Goal: Task Accomplishment & Management: Use online tool/utility

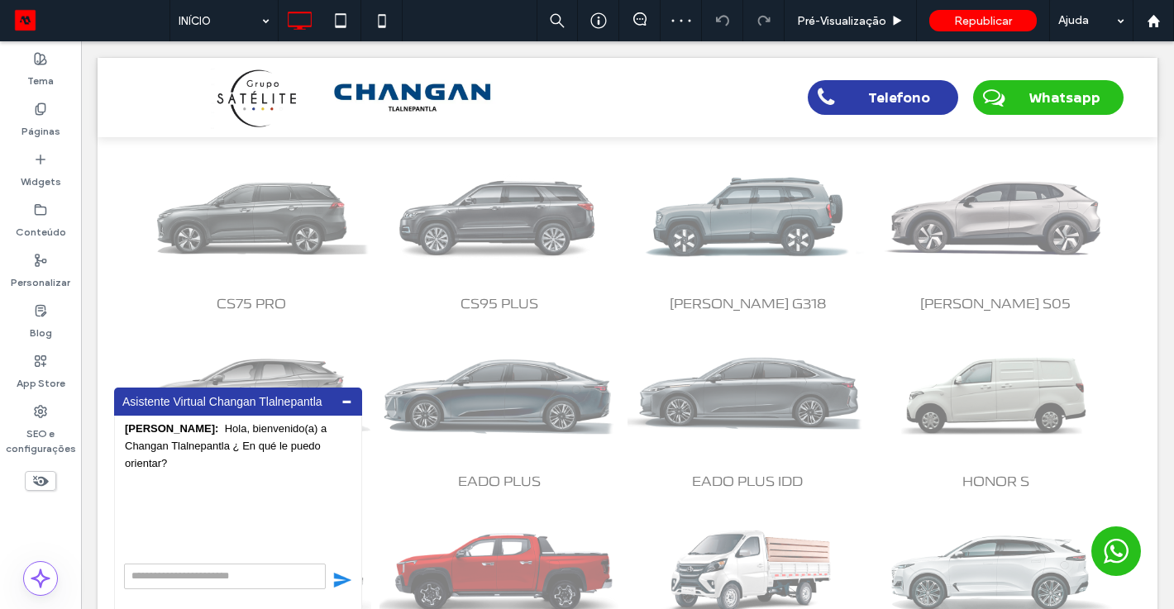
scroll to position [894, 0]
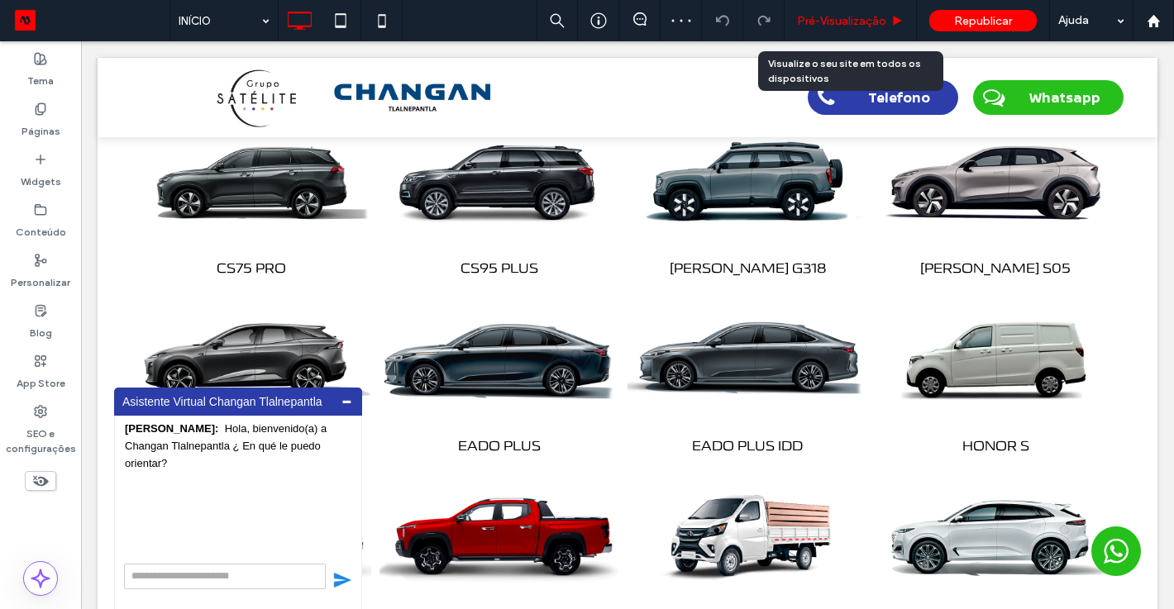
click at [816, 29] on div "Pré-Visualizaçāo" at bounding box center [851, 20] width 132 height 41
click at [828, 28] on div "Pré-Visualizaçāo" at bounding box center [851, 20] width 132 height 41
click at [851, 26] on span "Pré-Visualizaçāo" at bounding box center [841, 21] width 89 height 14
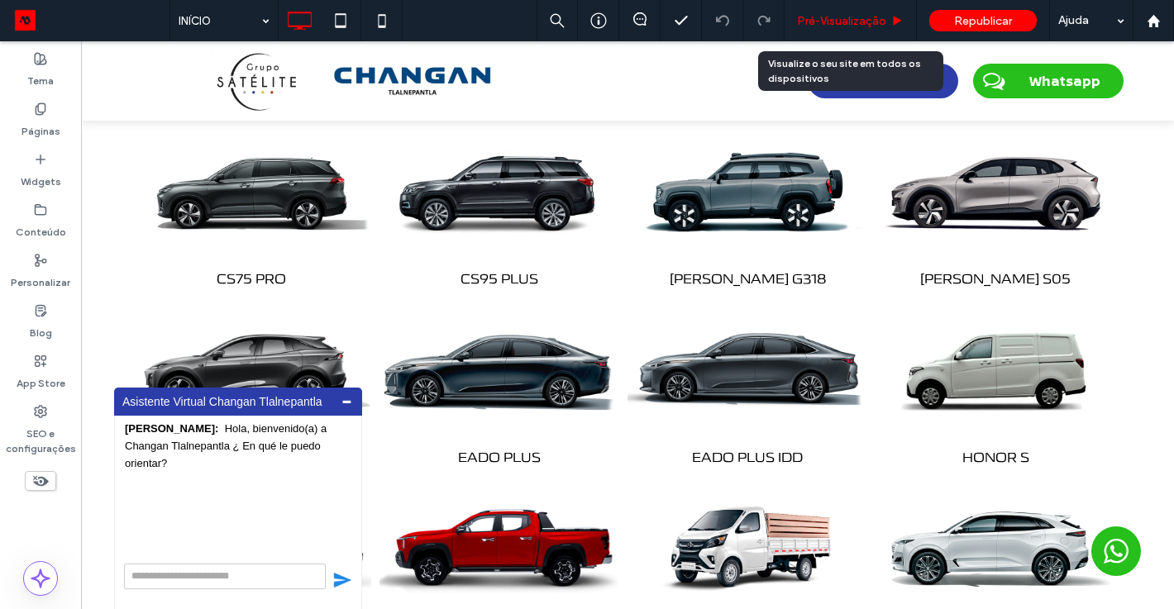
scroll to position [954, 0]
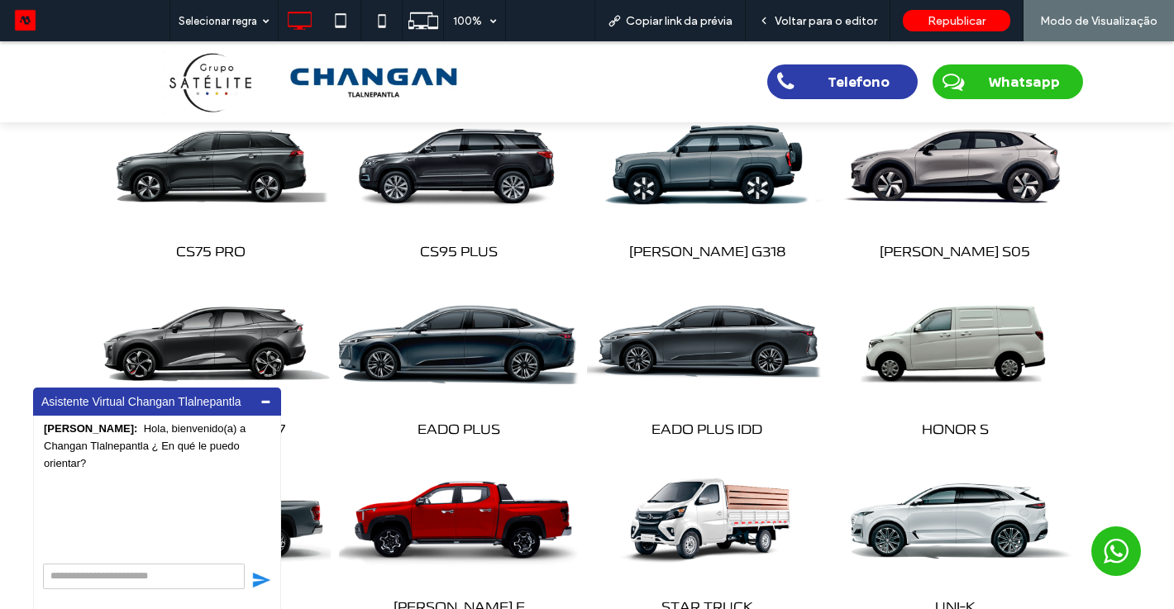
click at [433, 337] on img at bounding box center [459, 342] width 252 height 157
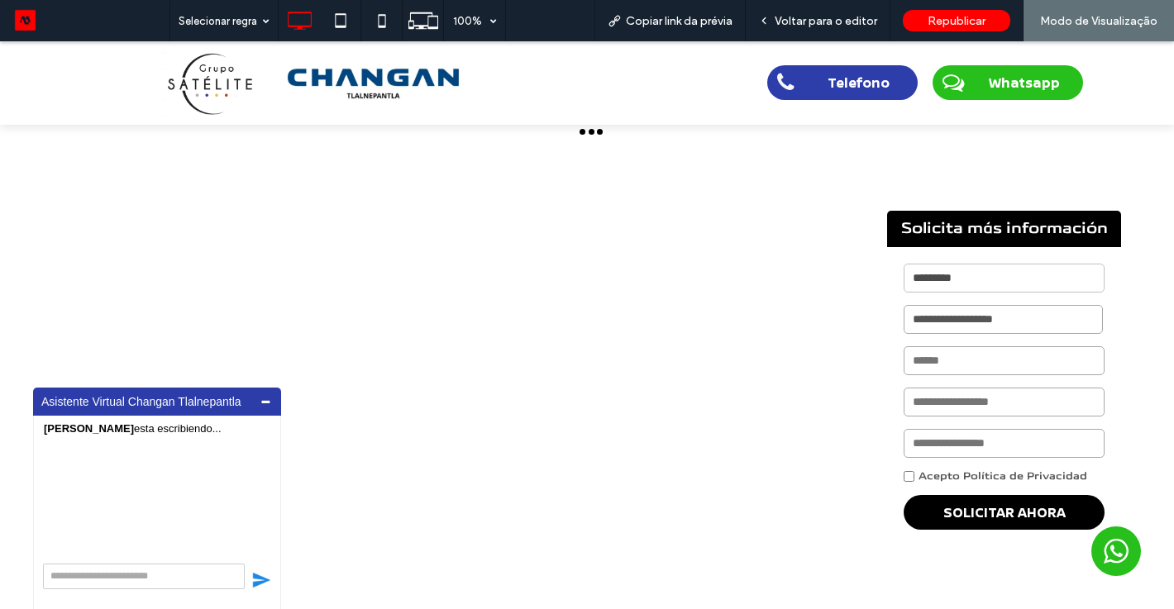
click at [510, 337] on div "**********" at bounding box center [587, 373] width 1174 height 496
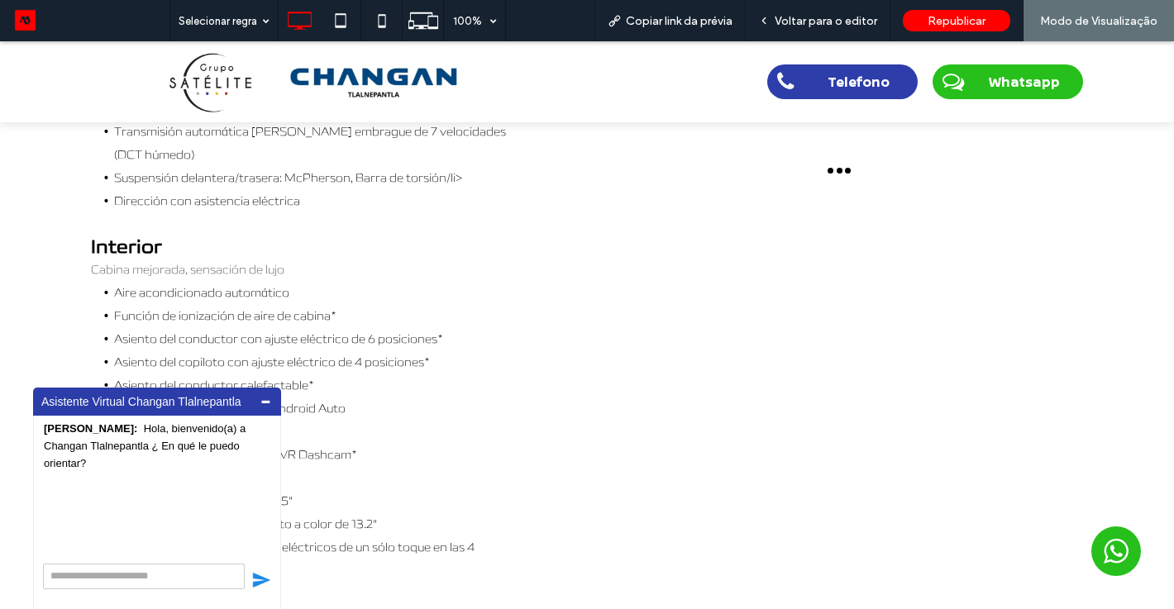
scroll to position [893, 0]
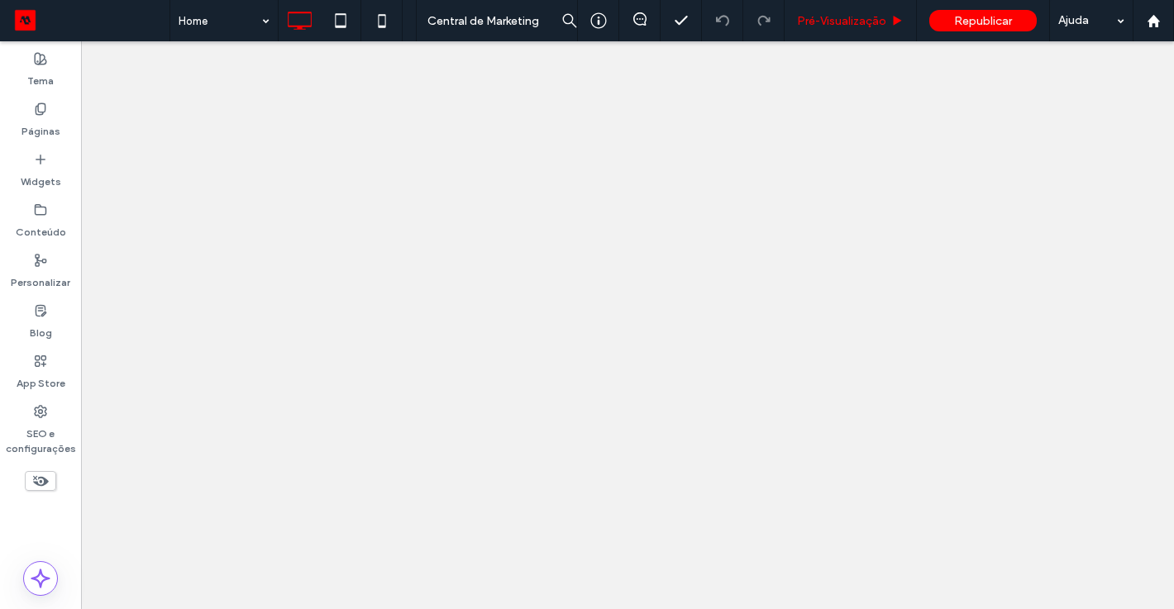
click at [833, 14] on span "Pré-Visualizaçāo" at bounding box center [841, 21] width 89 height 14
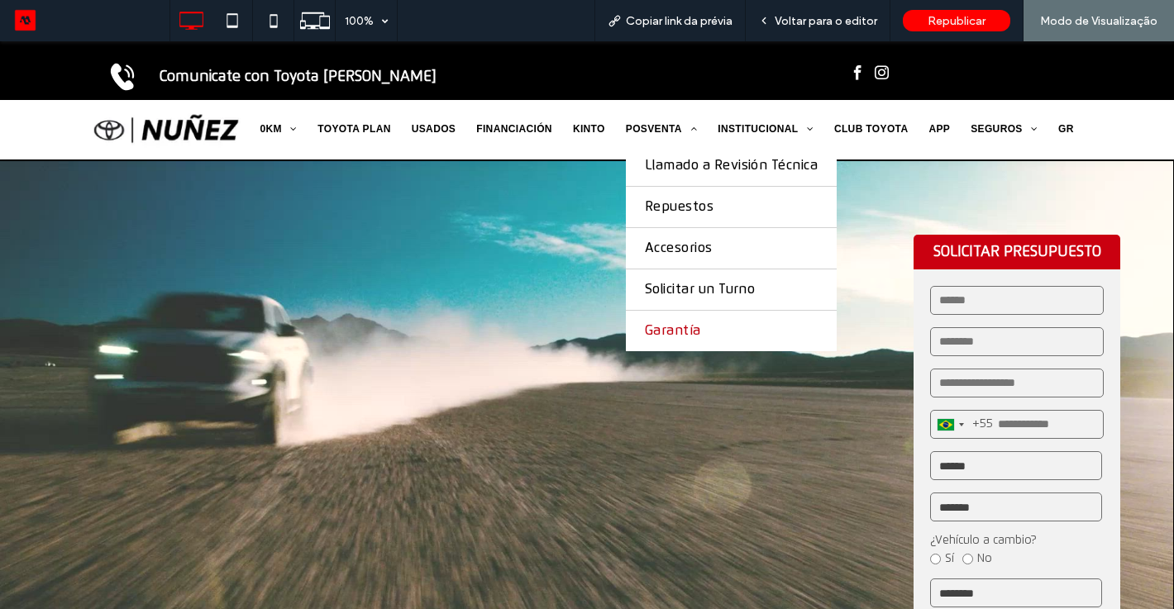
click at [664, 325] on span "Garantía" at bounding box center [673, 331] width 56 height 16
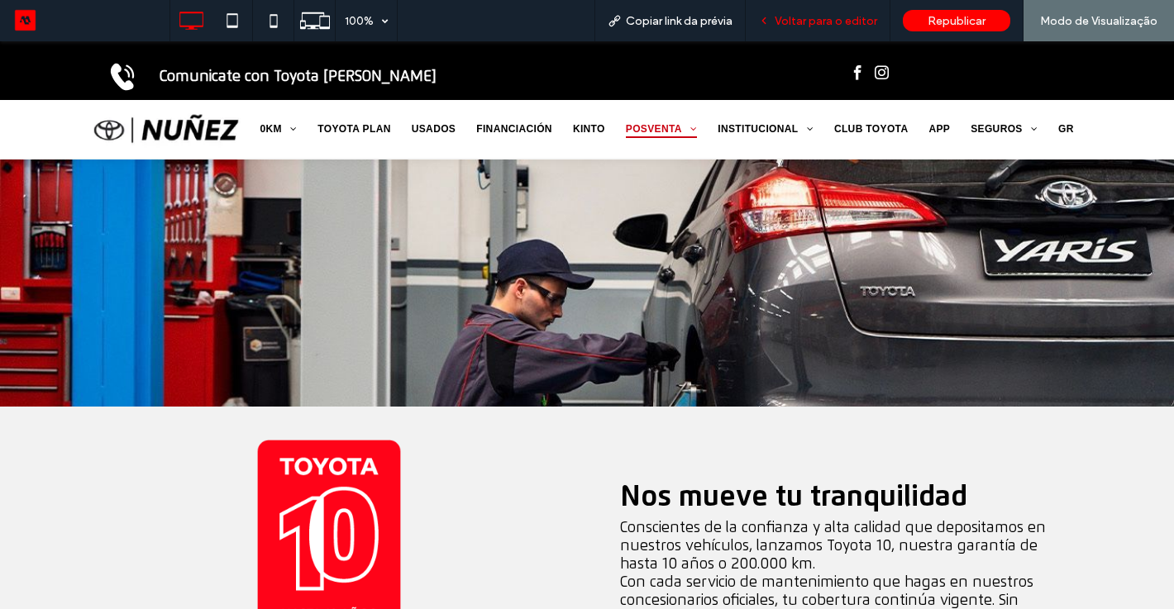
click at [826, 17] on span "Voltar para o editor" at bounding box center [826, 21] width 103 height 14
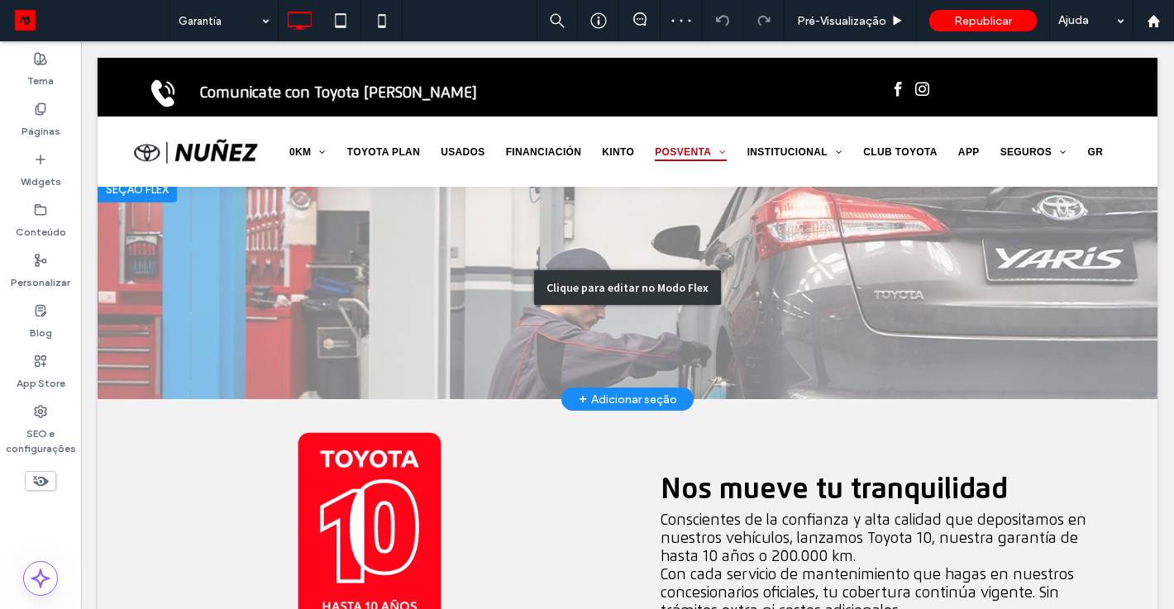
click at [561, 232] on div "Clique para editar no Modo Flex" at bounding box center [628, 287] width 1060 height 223
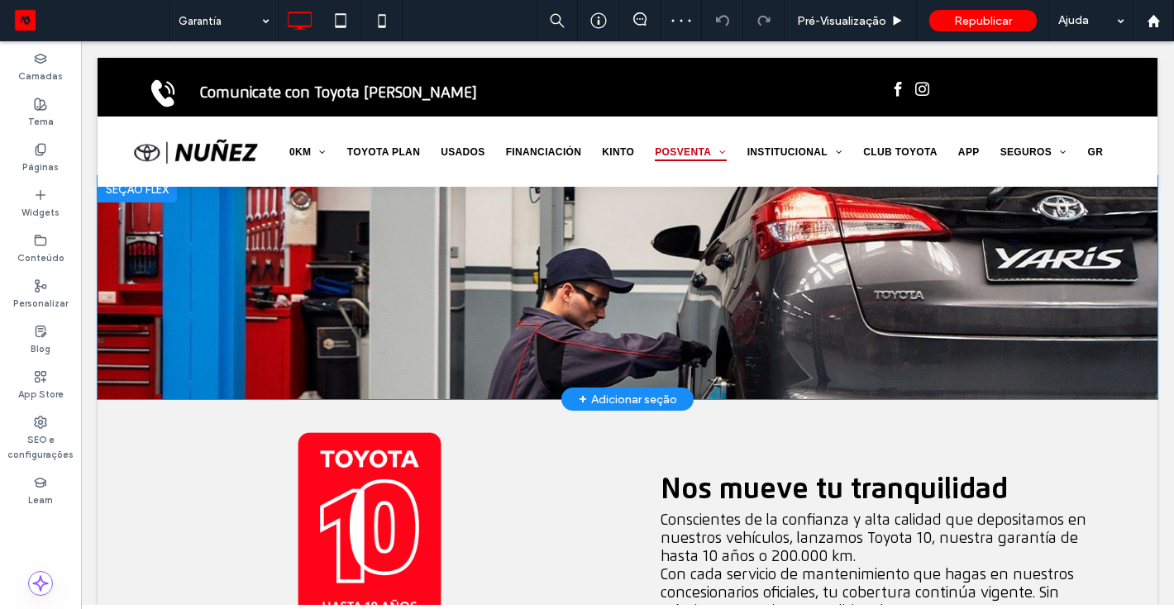
click at [561, 232] on img at bounding box center [628, 287] width 1060 height 223
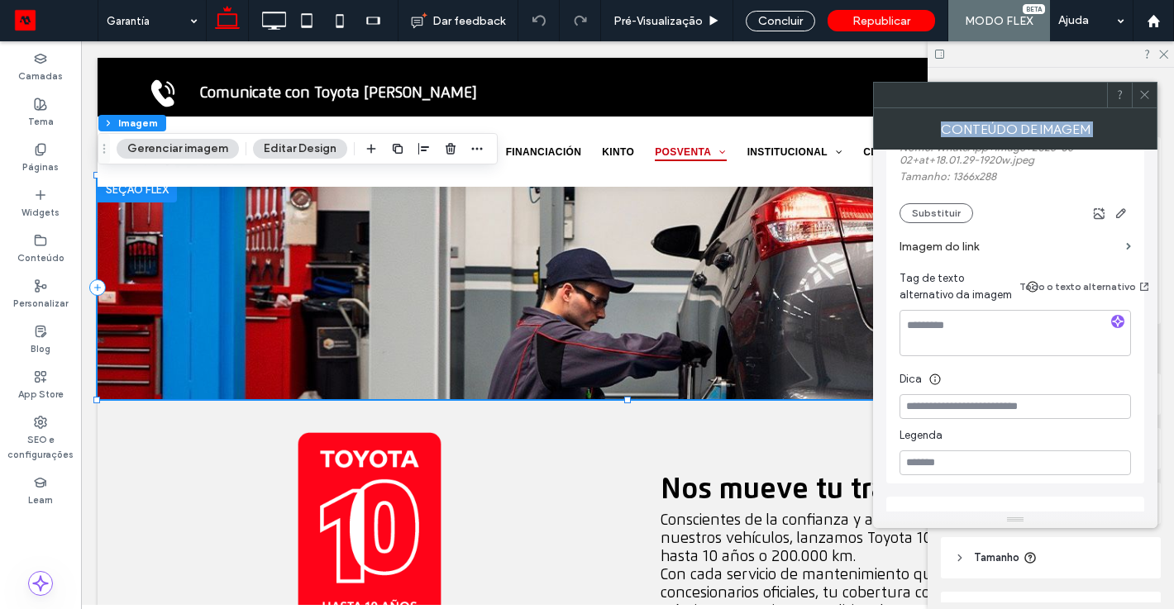
scroll to position [497, 0]
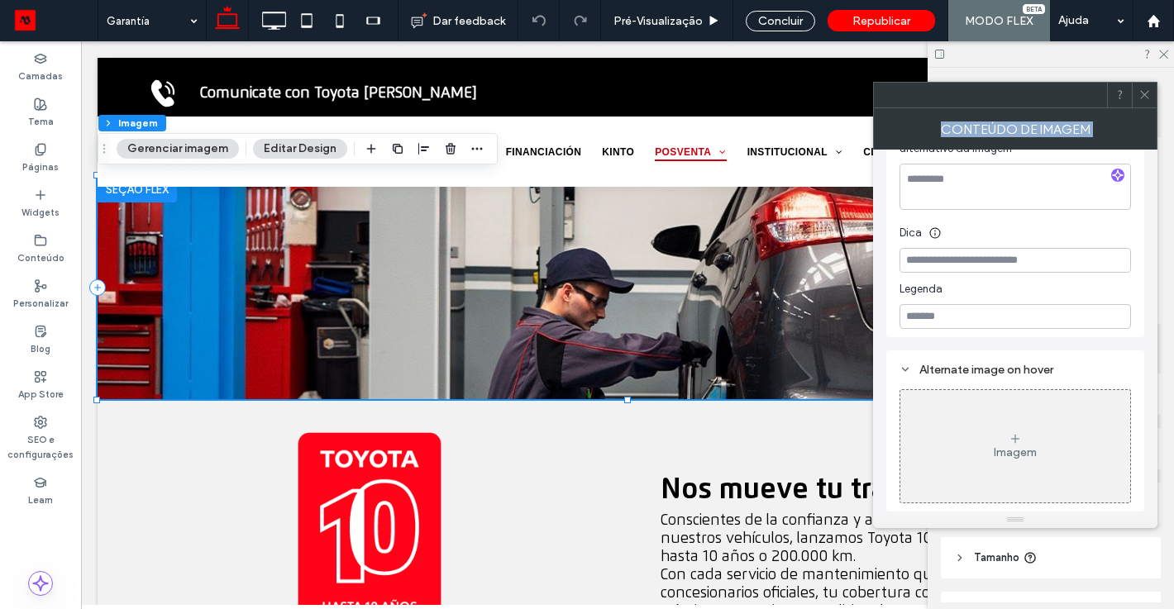
drag, startPoint x: 1144, startPoint y: 367, endPoint x: 1142, endPoint y: 543, distance: 176.1
click at [1142, 544] on body ".wqwq-1{fill:#231f20;} .cls-1q, .cls-2q { fill-rule: evenodd; } .cls-2q { fill:…" at bounding box center [587, 304] width 1174 height 609
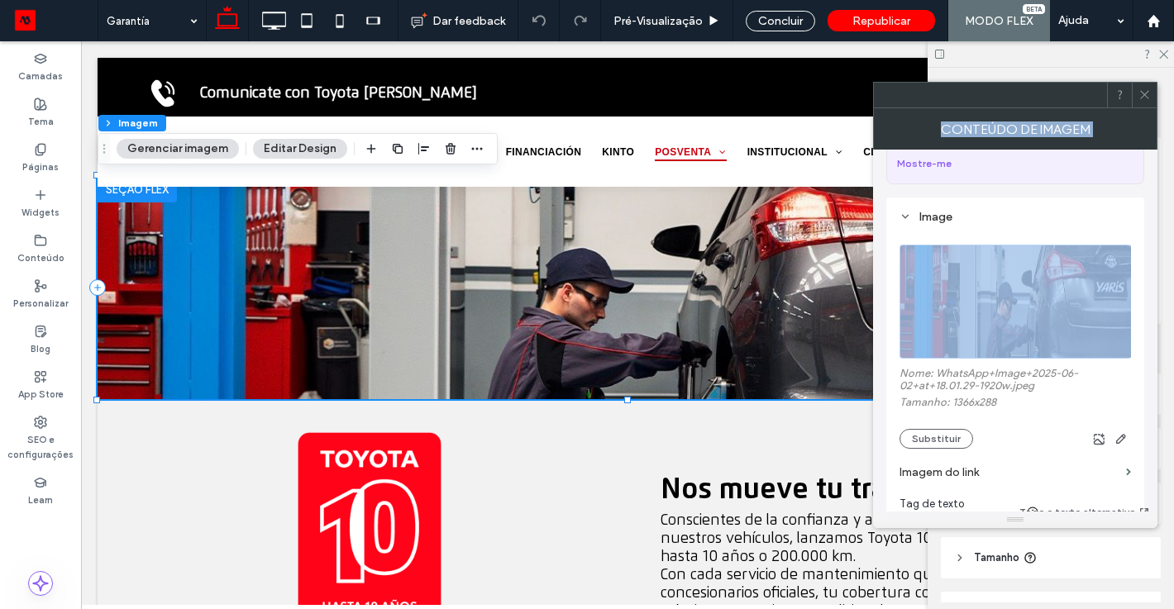
scroll to position [122, 0]
click at [929, 436] on button "Substituir" at bounding box center [937, 440] width 74 height 20
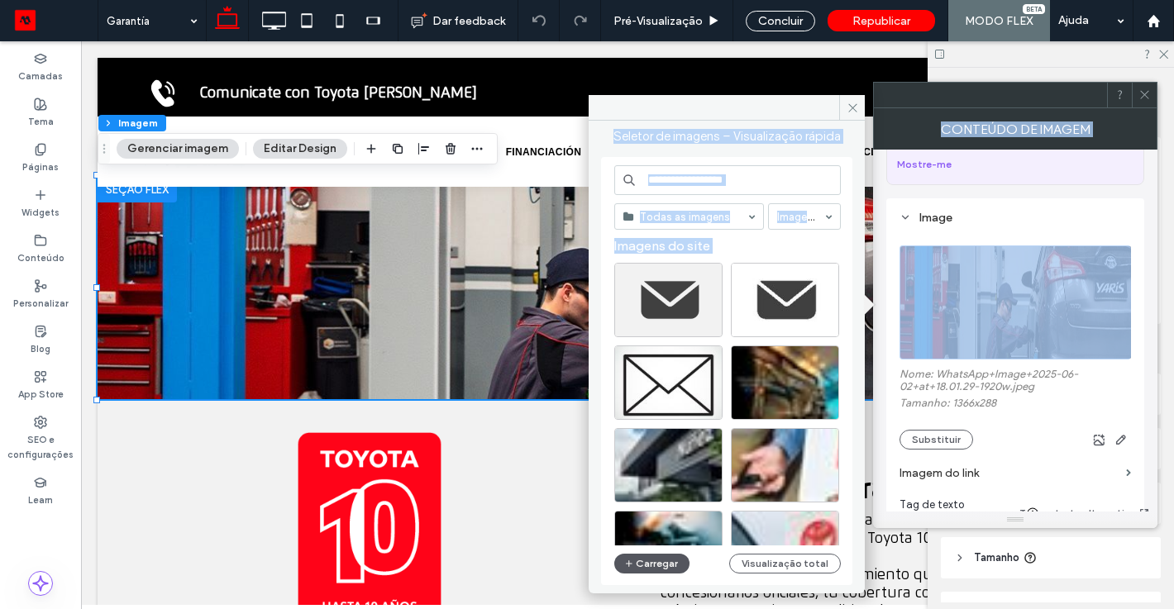
click at [657, 563] on button "Carregar" at bounding box center [651, 564] width 75 height 20
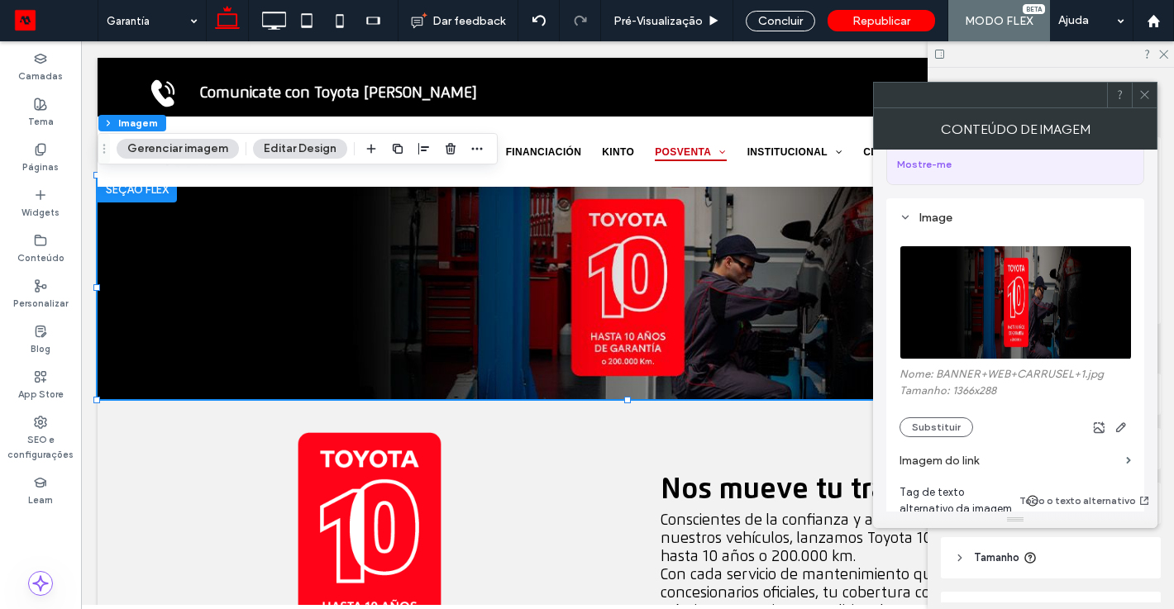
click at [1144, 88] on icon at bounding box center [1145, 94] width 12 height 12
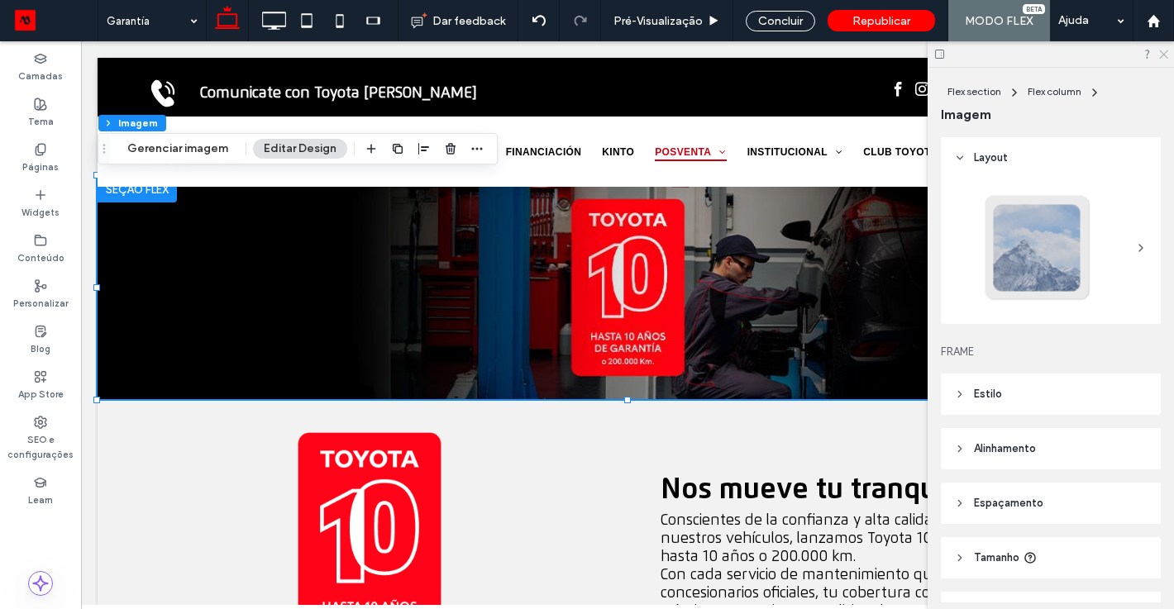
click at [1162, 51] on icon at bounding box center [1163, 53] width 11 height 11
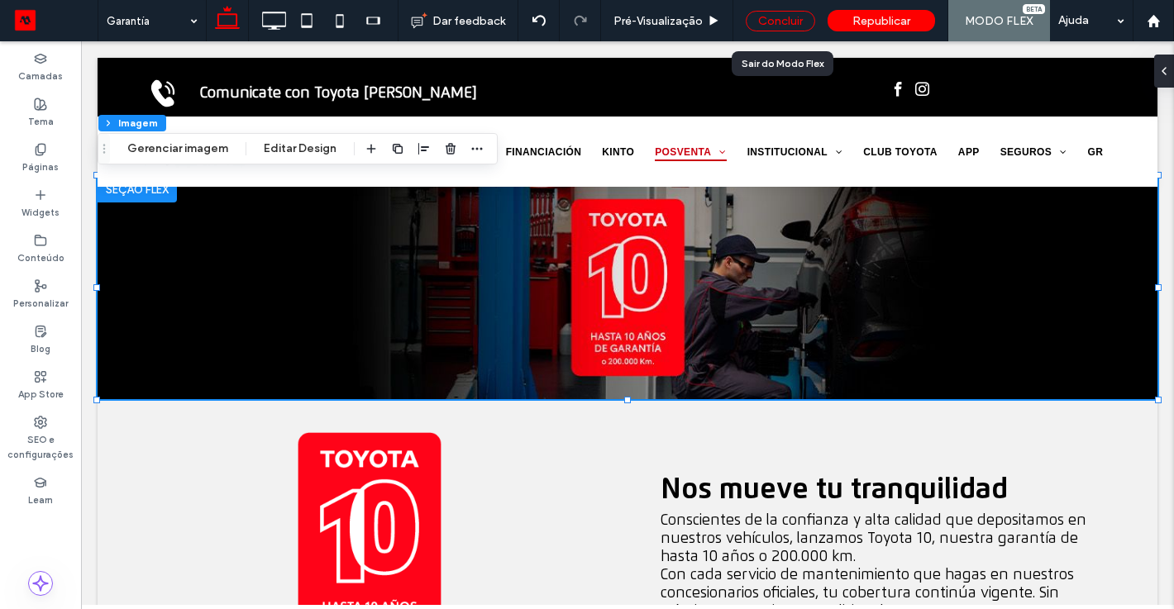
click at [786, 18] on div "Concluir" at bounding box center [780, 21] width 69 height 21
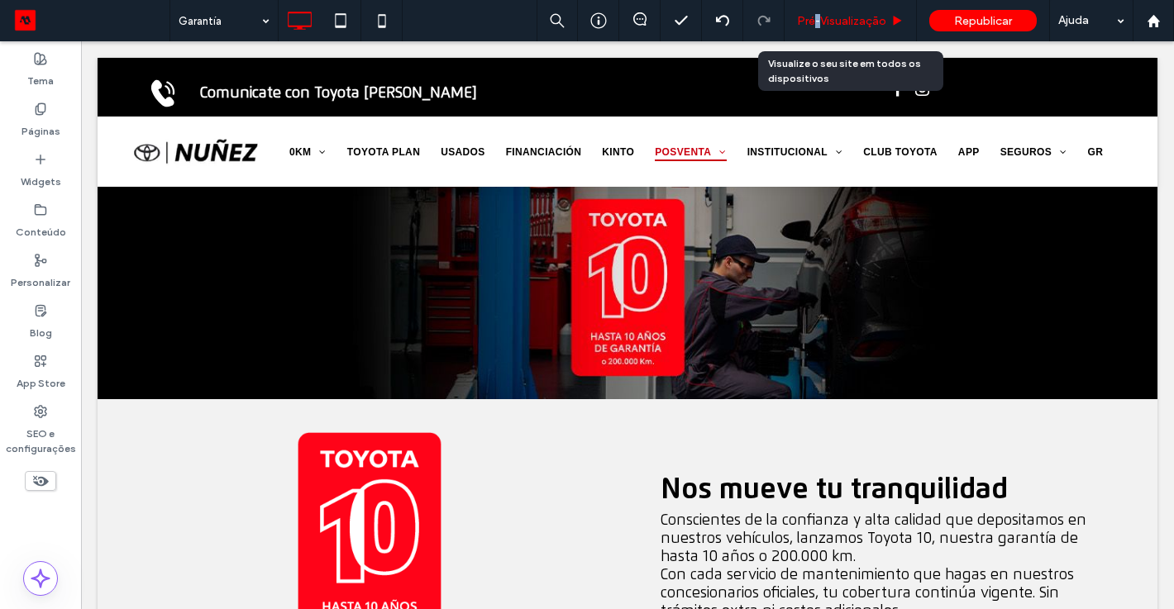
click at [817, 26] on span "Pré-Visualizaçāo" at bounding box center [841, 21] width 89 height 14
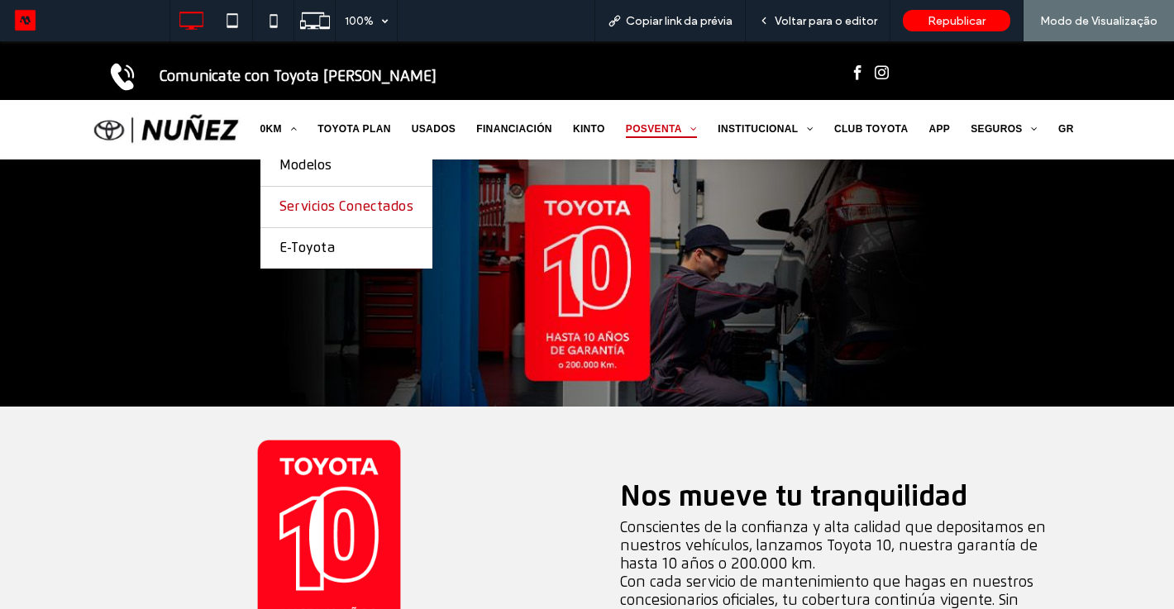
click at [308, 202] on span "Servicios Conectados" at bounding box center [346, 207] width 135 height 16
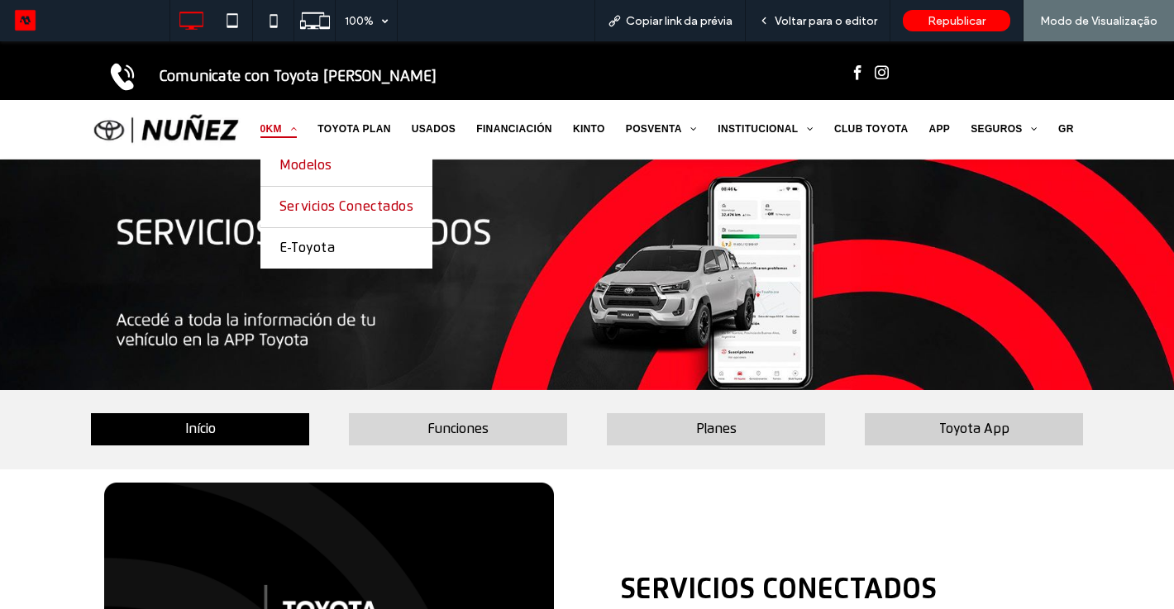
click at [288, 164] on span "Modelos" at bounding box center [305, 166] width 53 height 16
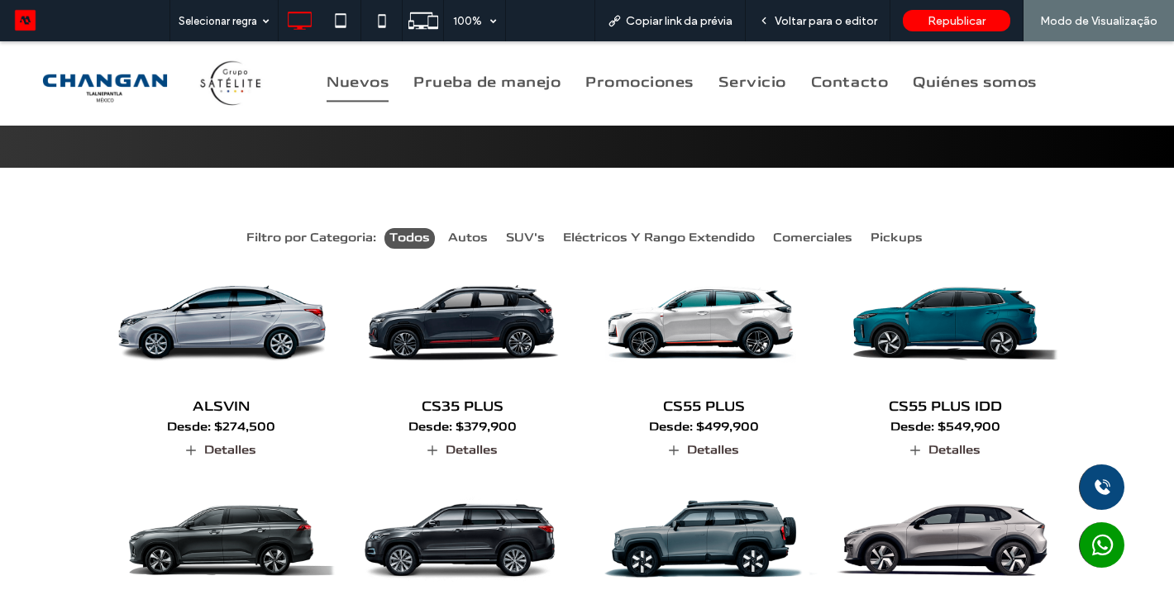
scroll to position [132, 0]
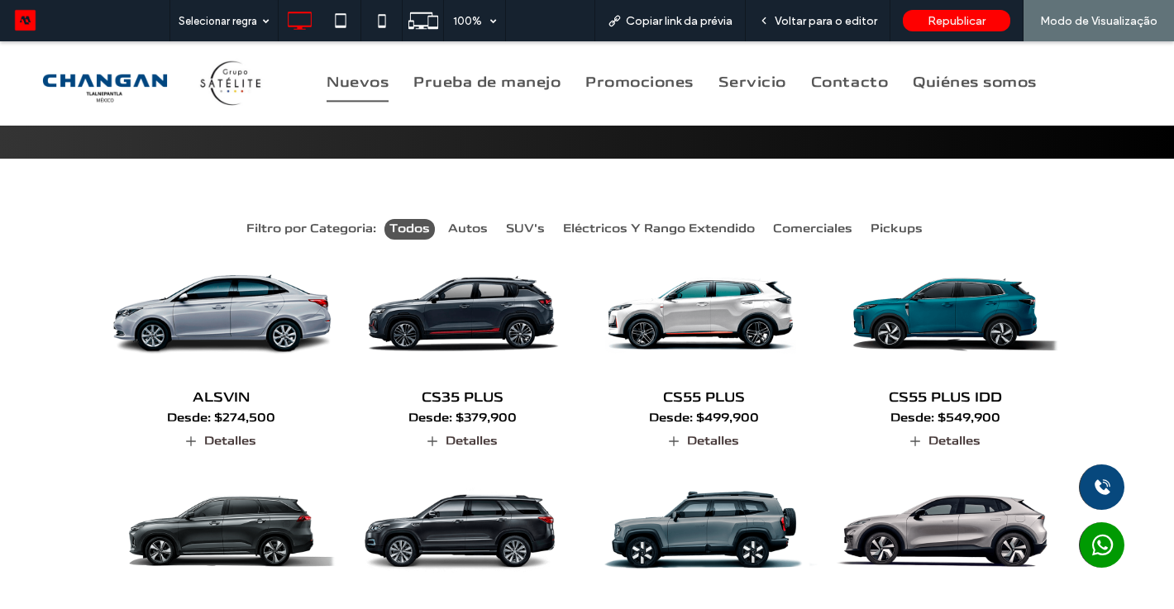
click at [241, 309] on img at bounding box center [220, 312] width 245 height 153
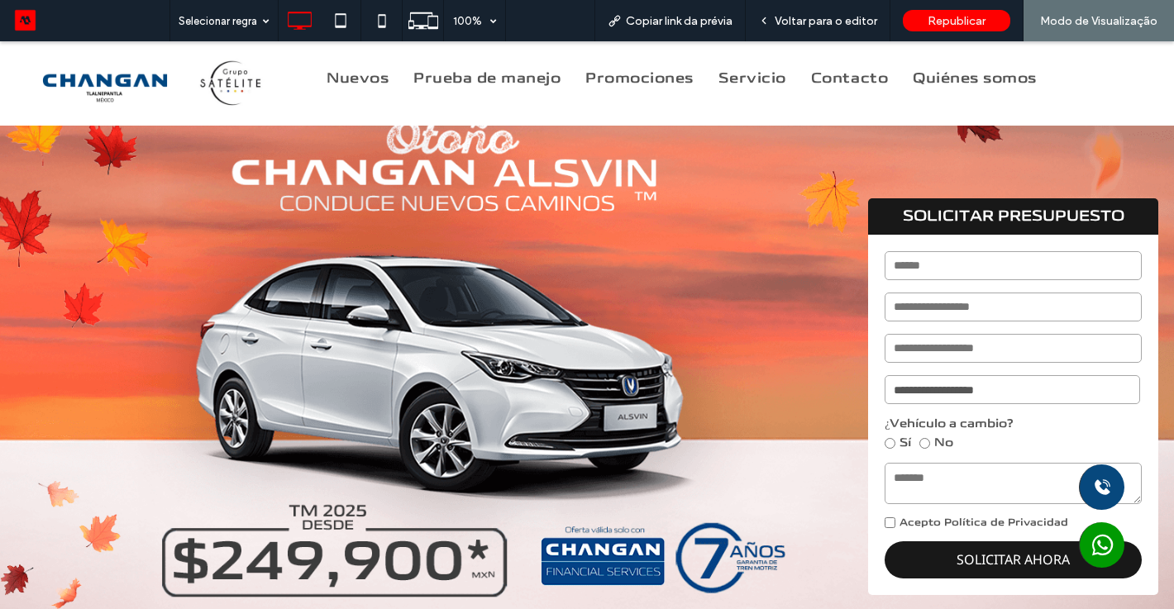
click at [236, 84] on img at bounding box center [156, 84] width 263 height 60
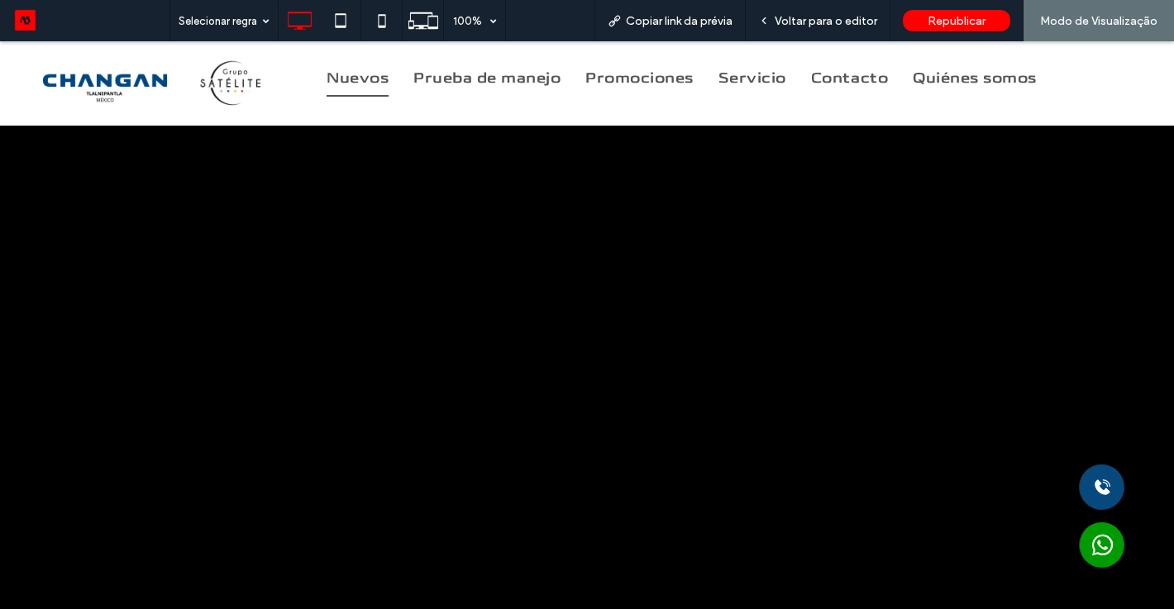
drag, startPoint x: 359, startPoint y: 80, endPoint x: 359, endPoint y: 122, distance: 41.3
click at [359, 80] on span "Nuevos" at bounding box center [358, 78] width 62 height 37
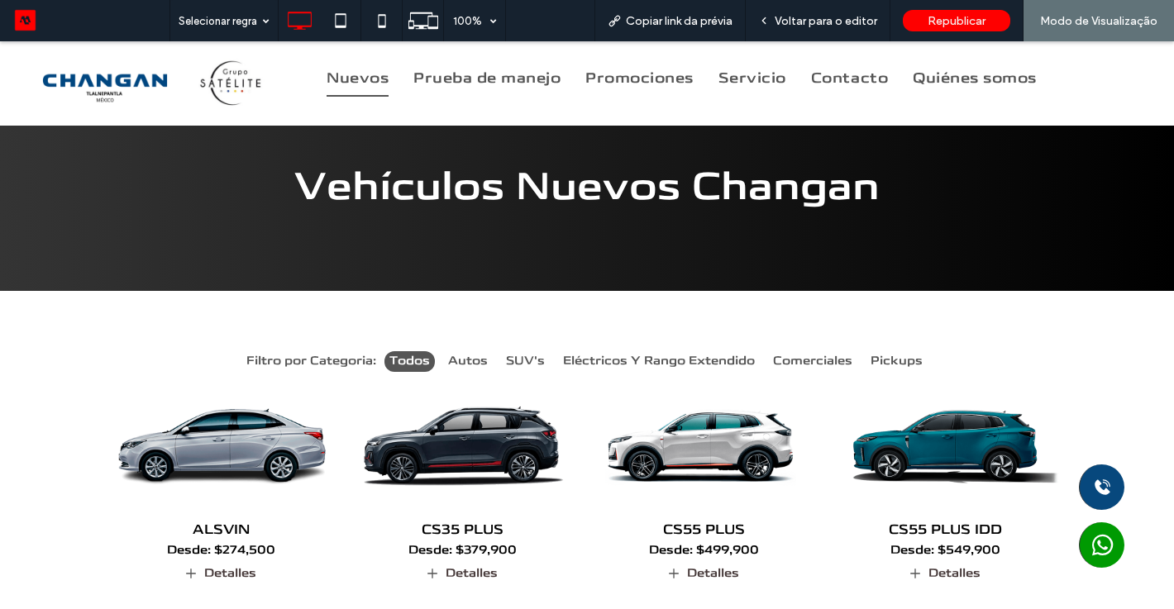
click at [479, 459] on img at bounding box center [462, 444] width 245 height 153
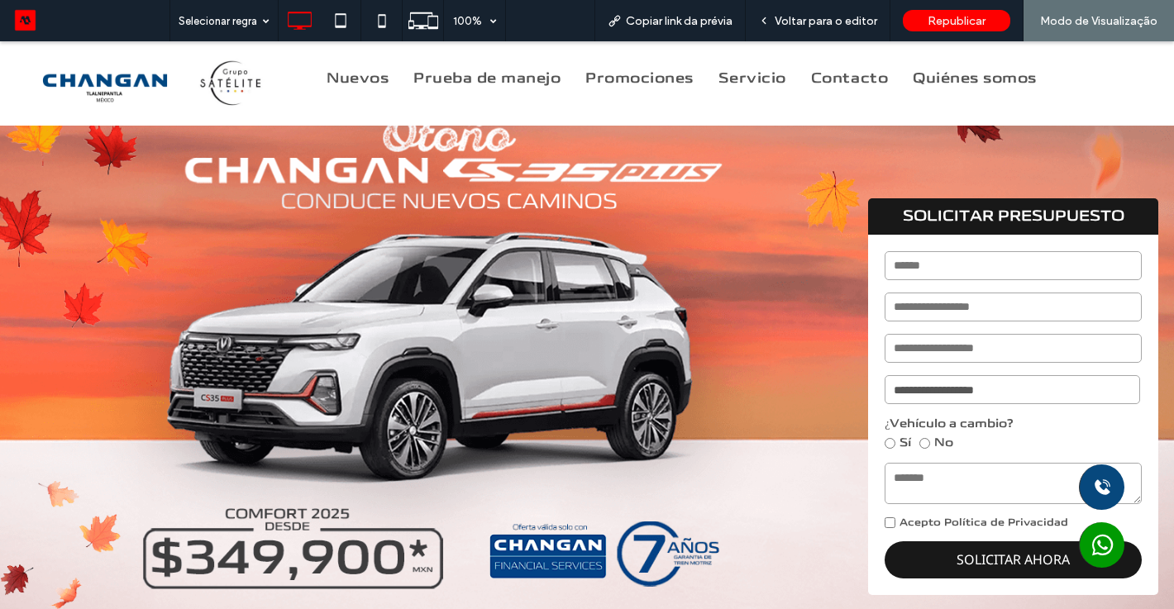
drag, startPoint x: 243, startPoint y: 70, endPoint x: 243, endPoint y: 112, distance: 41.3
click at [243, 70] on img at bounding box center [156, 84] width 263 height 60
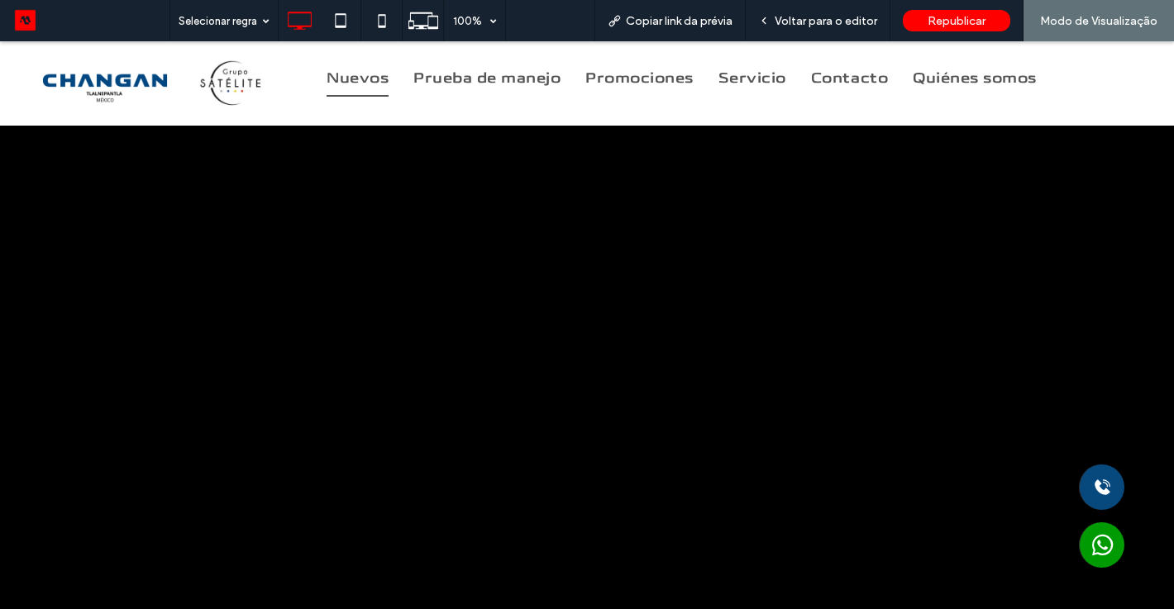
drag, startPoint x: 356, startPoint y: 70, endPoint x: 356, endPoint y: 112, distance: 41.3
click at [356, 70] on span "Nuevos" at bounding box center [358, 78] width 62 height 37
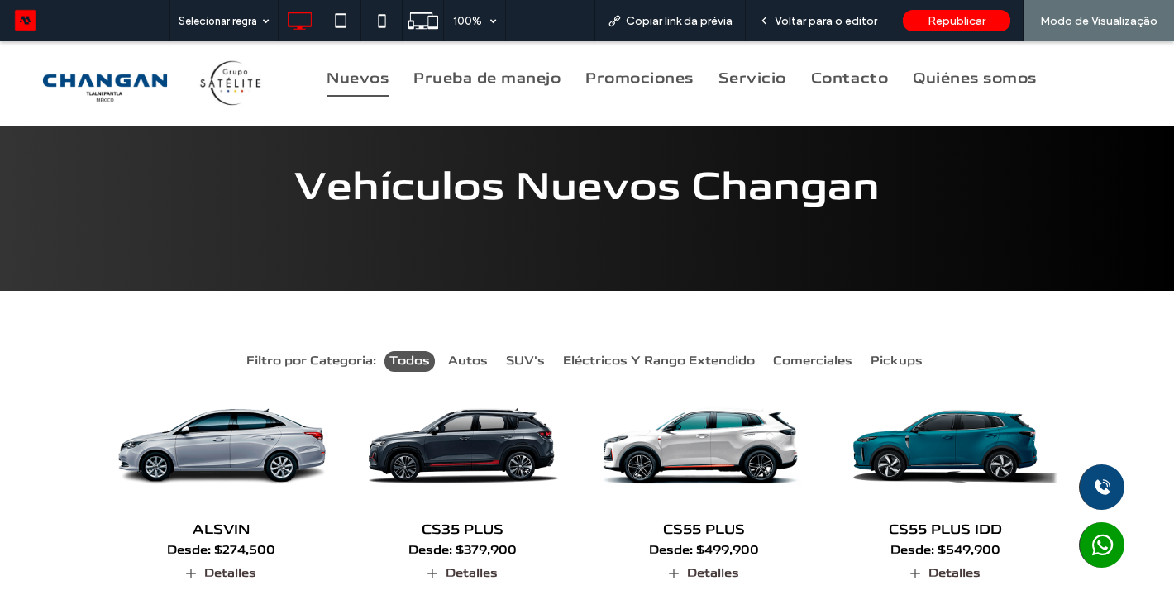
click at [717, 423] on img at bounding box center [703, 444] width 245 height 153
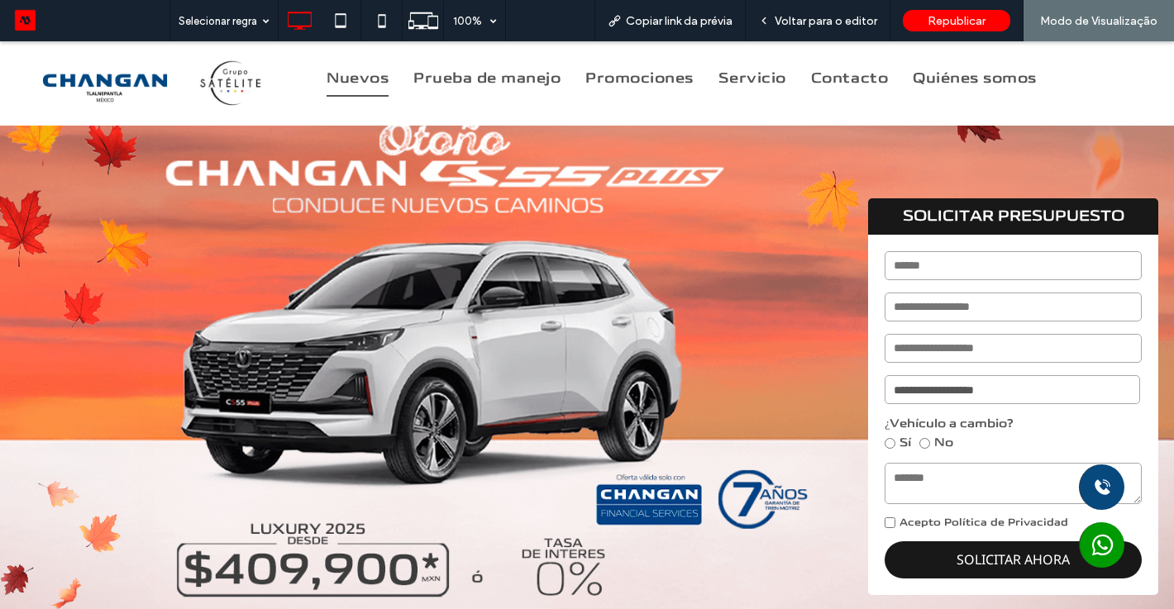
click at [375, 88] on span "Nuevos" at bounding box center [358, 78] width 62 height 37
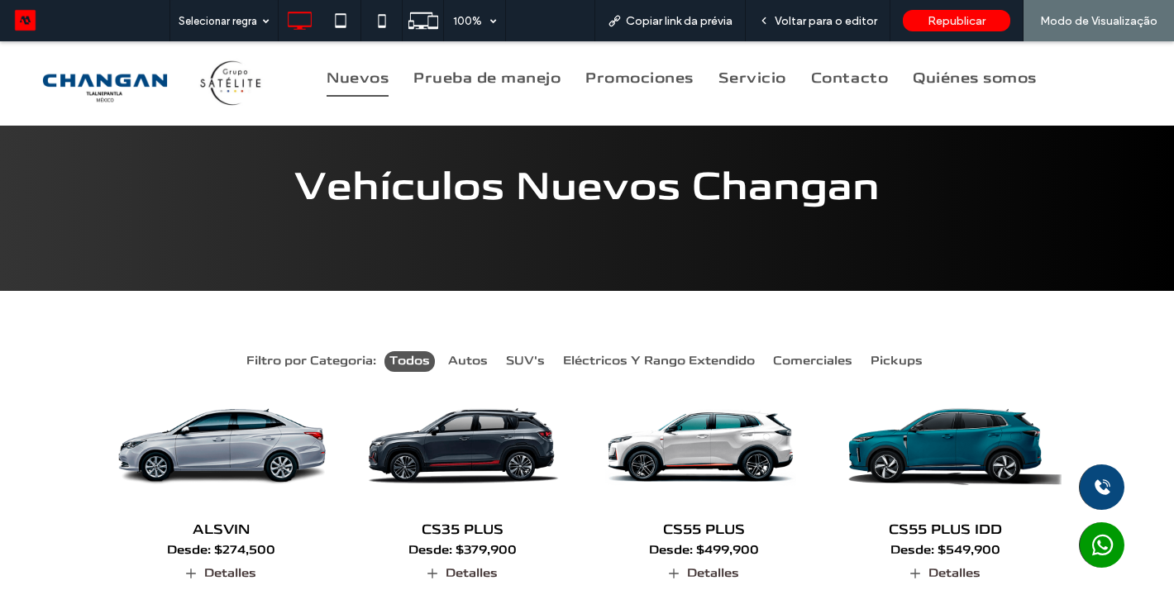
click at [970, 468] on img at bounding box center [945, 444] width 245 height 153
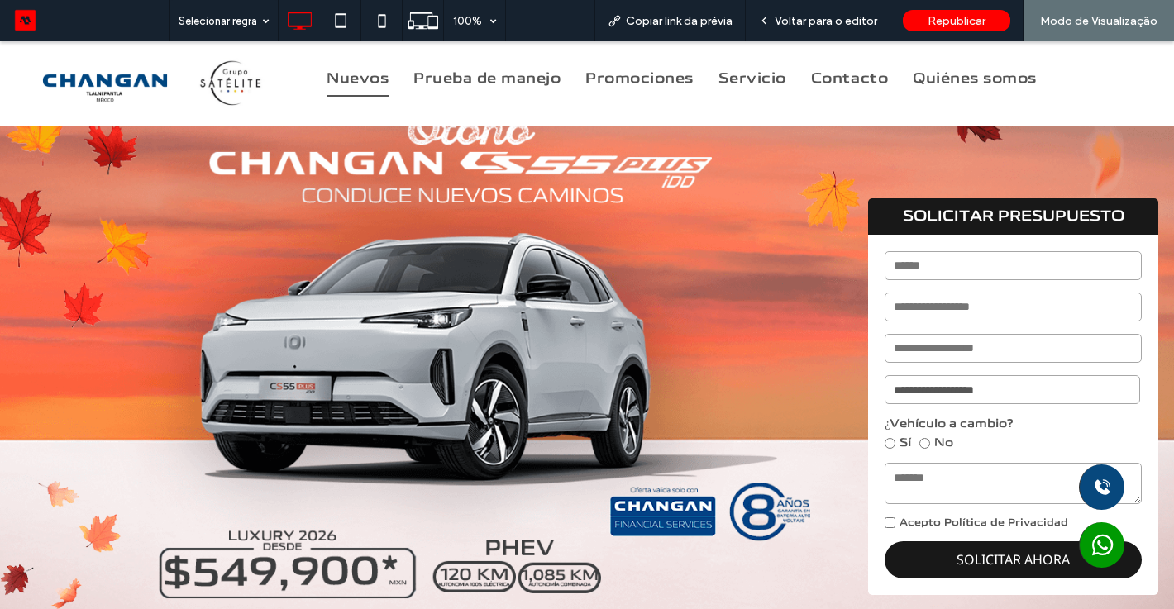
click at [357, 79] on span "Nuevos" at bounding box center [358, 78] width 62 height 37
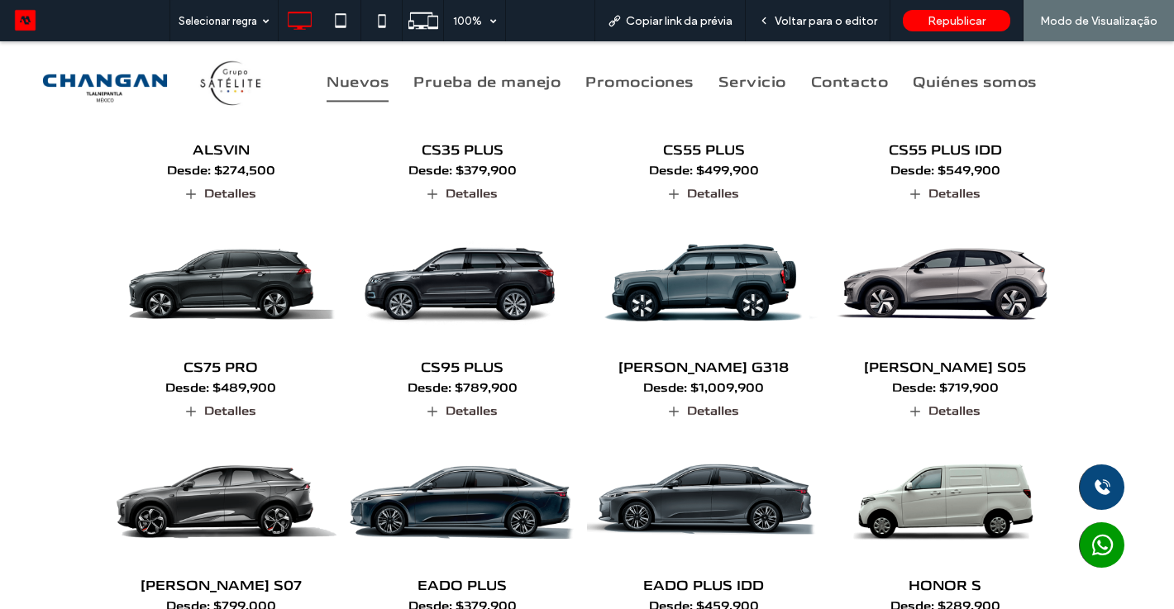
scroll to position [397, 0]
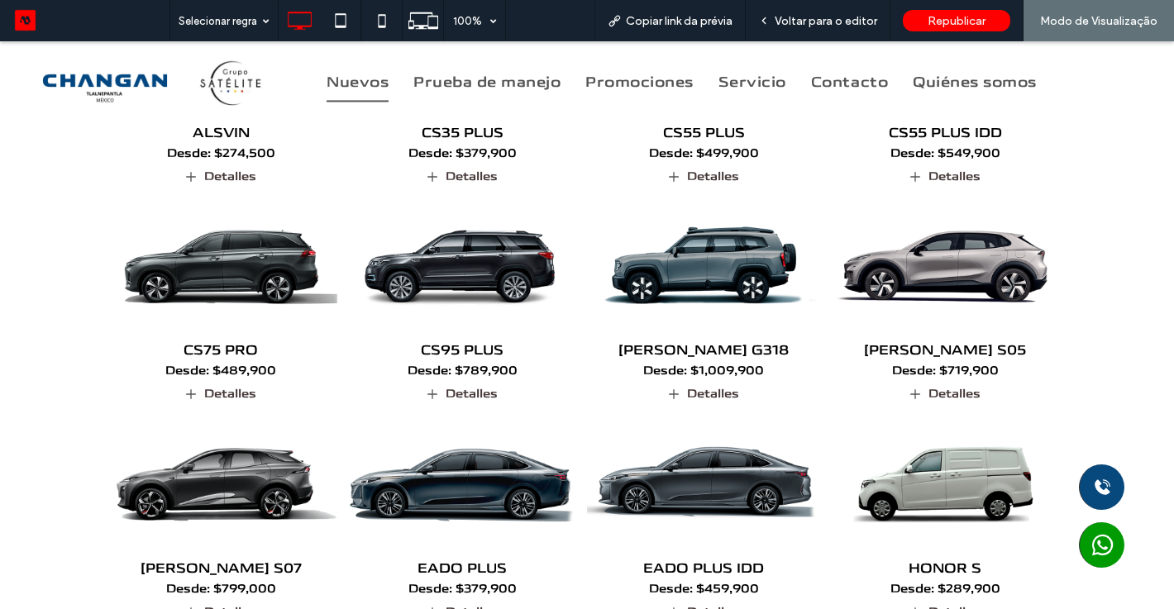
click at [289, 257] on img at bounding box center [220, 265] width 245 height 153
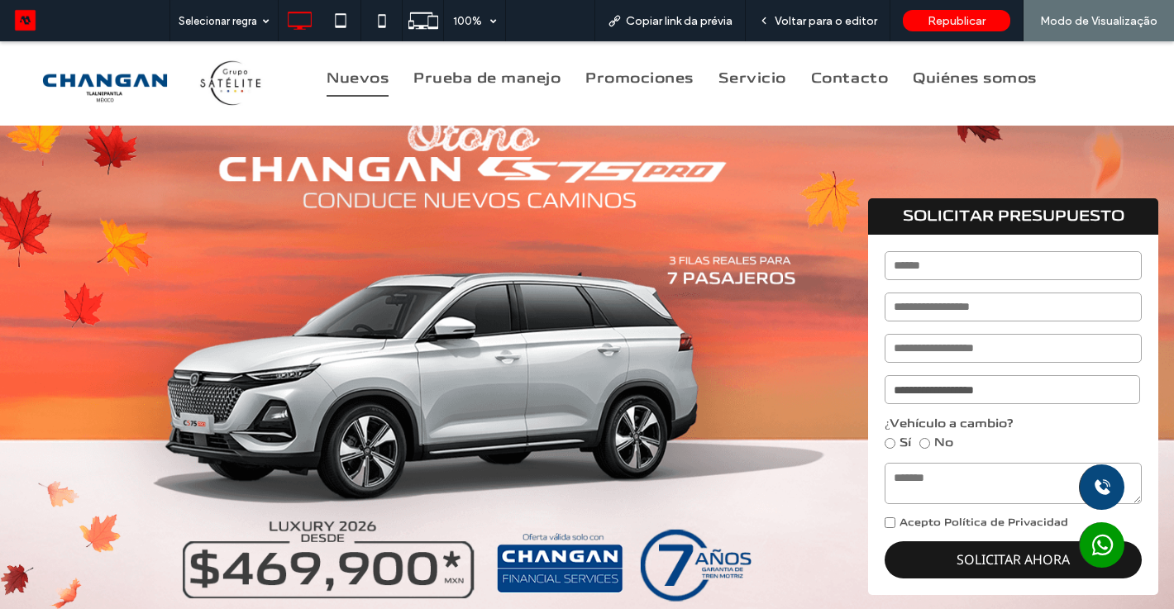
click at [355, 74] on span "Nuevos" at bounding box center [358, 78] width 62 height 37
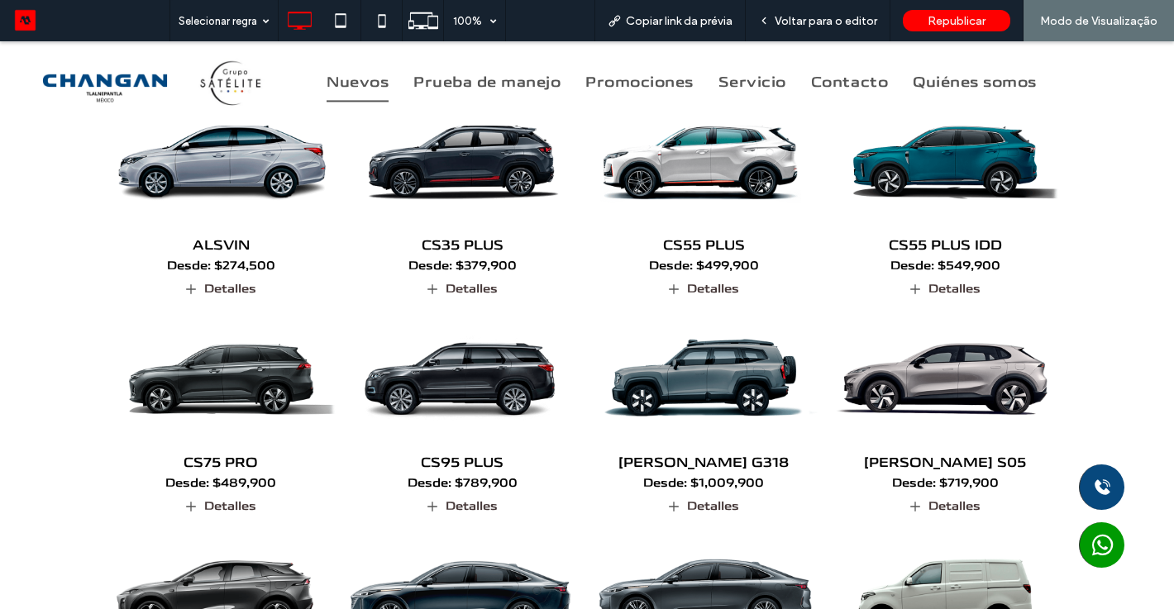
scroll to position [298, 0]
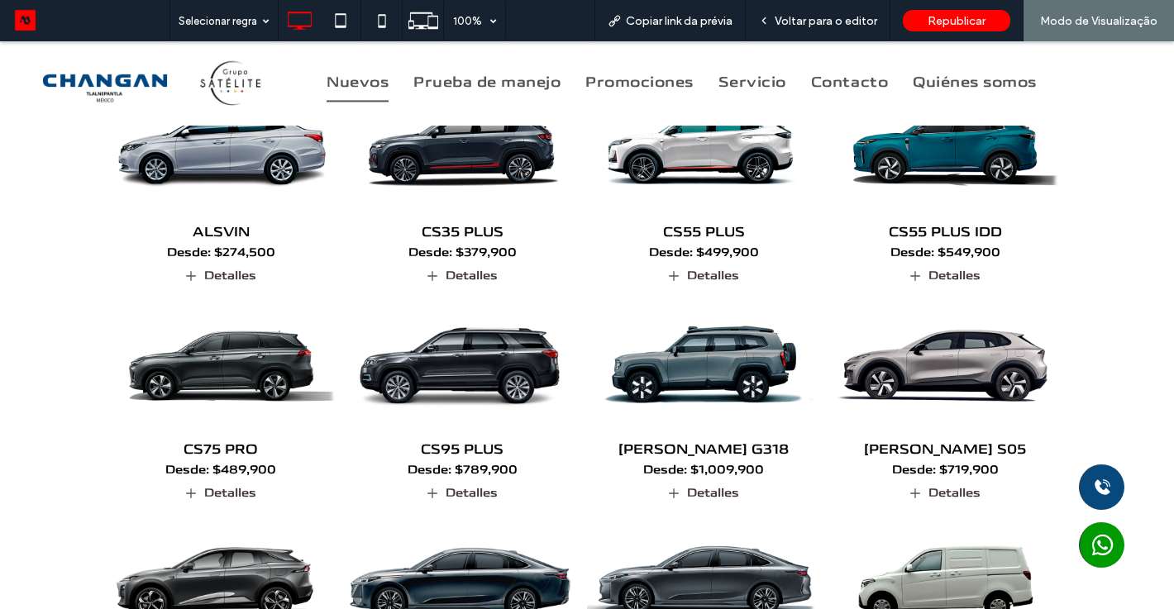
click at [514, 365] on img at bounding box center [462, 365] width 245 height 153
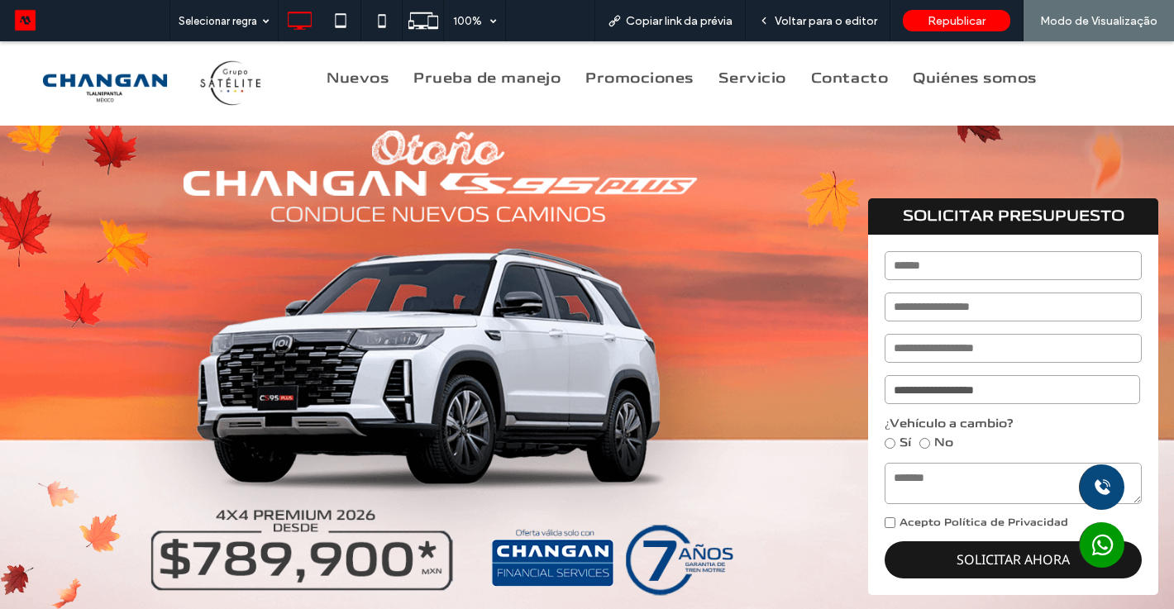
click at [693, 294] on img at bounding box center [587, 375] width 1174 height 618
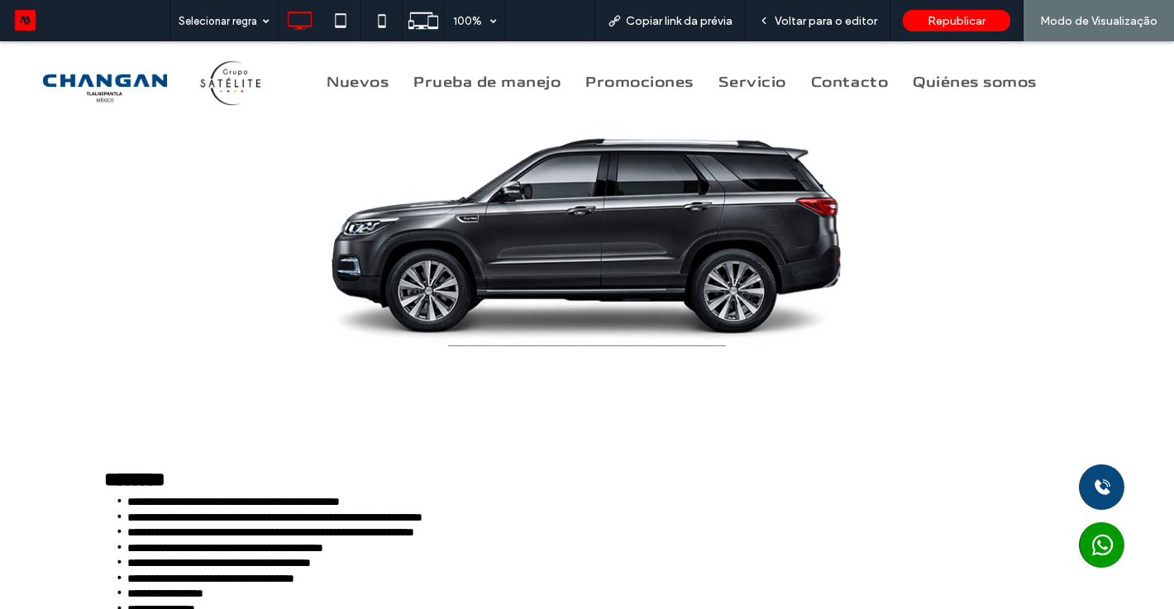
scroll to position [926, 0]
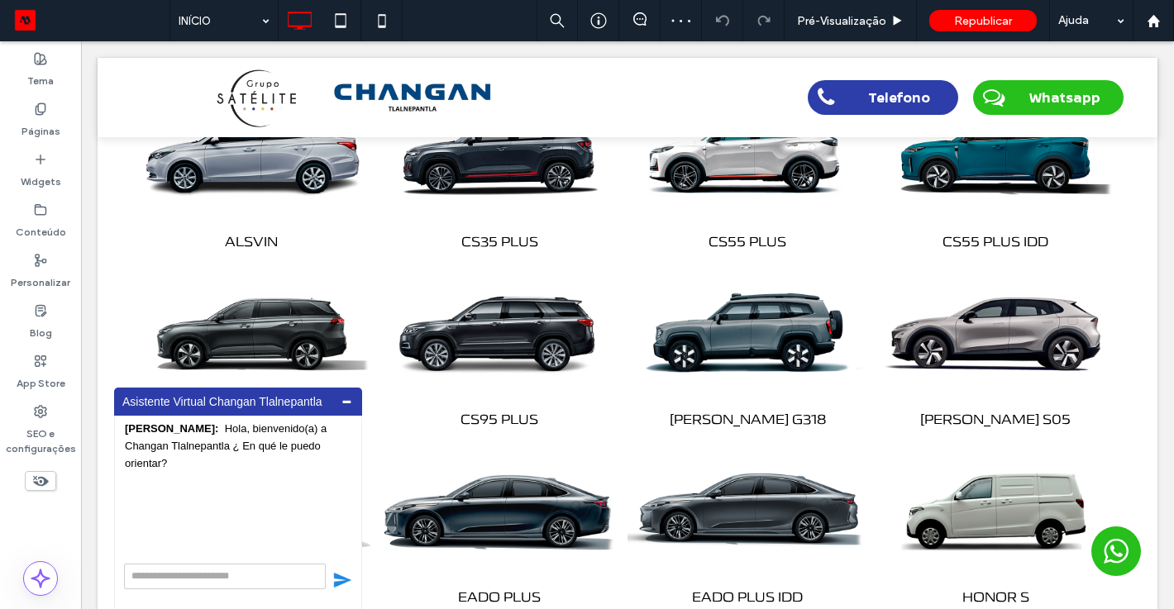
scroll to position [739, 0]
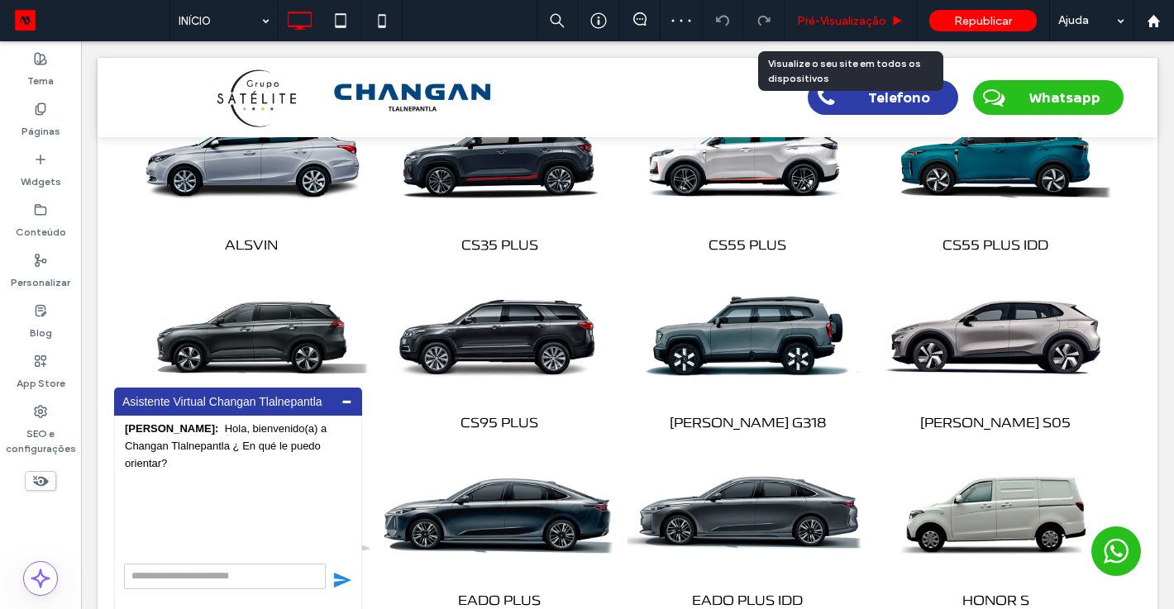
click at [848, 31] on div "Pré-Visualizaçāo" at bounding box center [851, 20] width 132 height 41
click at [836, 11] on div "Pré-Visualizaçāo" at bounding box center [851, 20] width 132 height 41
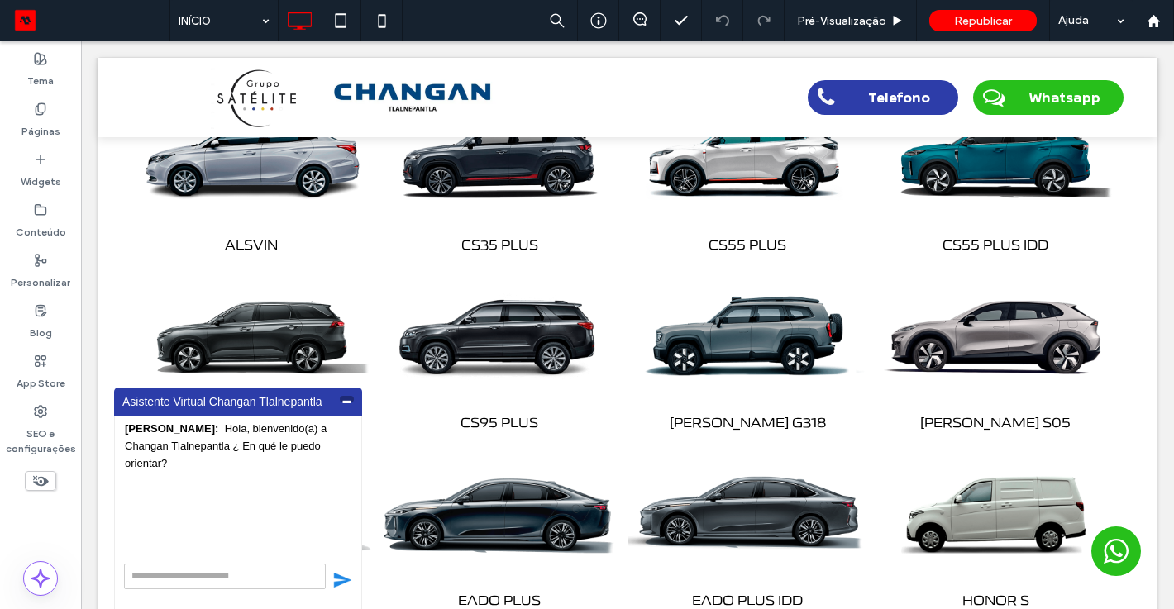
click at [345, 401] on span "-" at bounding box center [347, 399] width 14 height 7
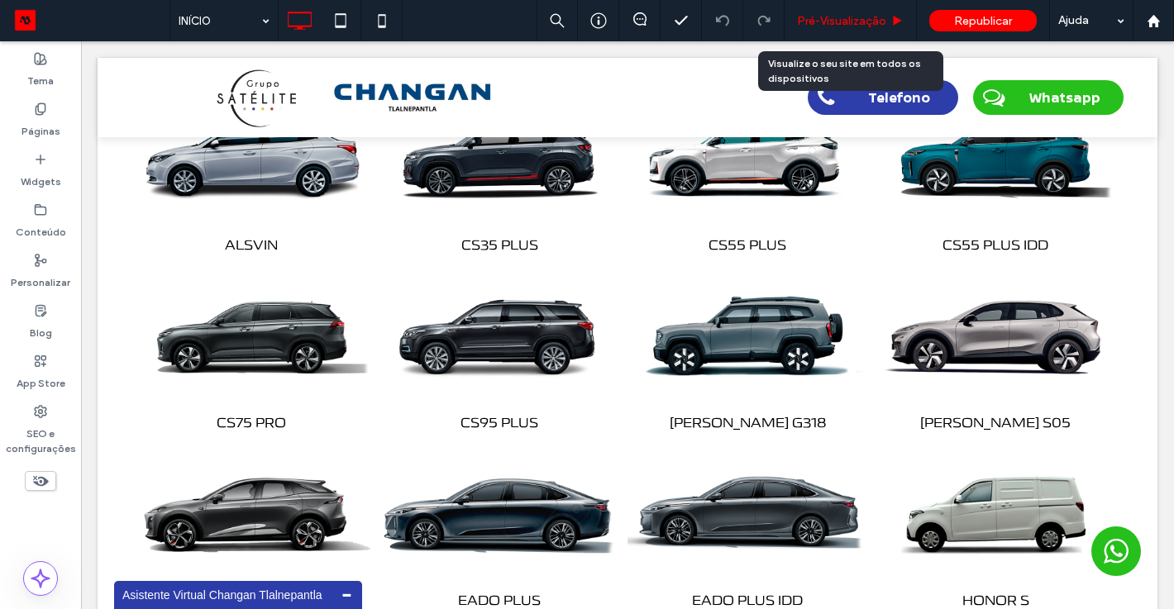
click at [819, 26] on span "Pré-Visualizaçāo" at bounding box center [841, 21] width 89 height 14
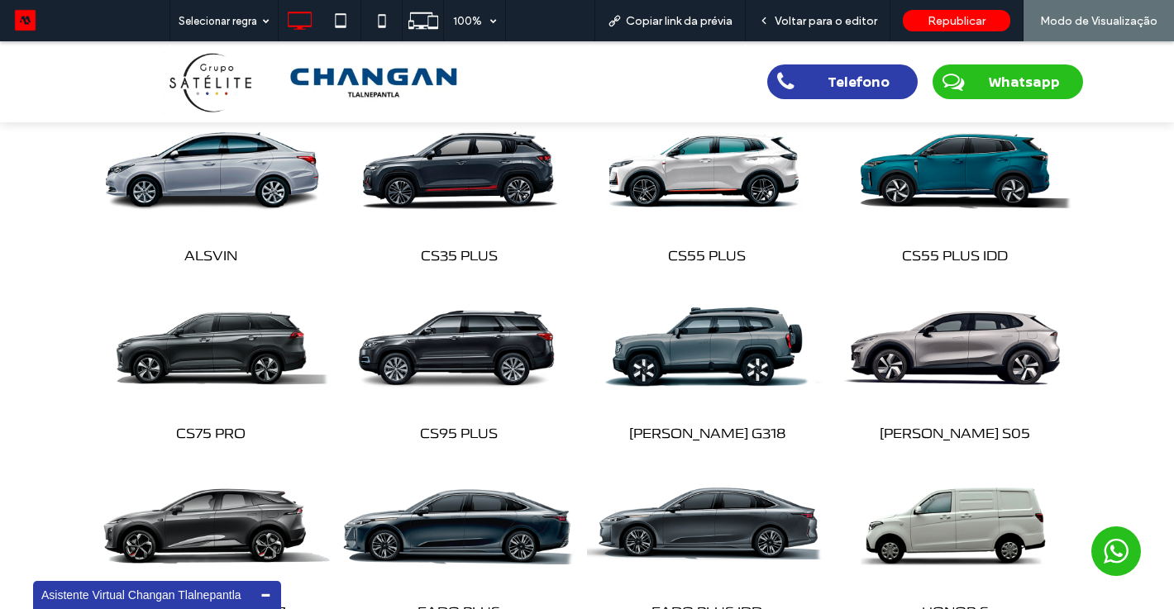
scroll to position [800, 0]
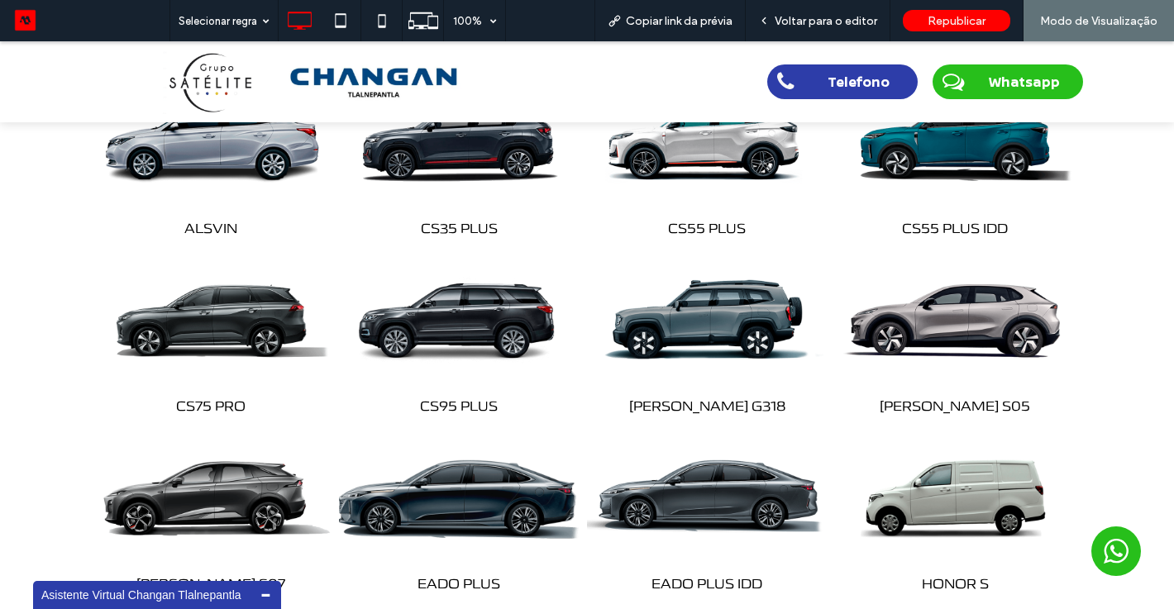
click at [433, 526] on img at bounding box center [459, 496] width 252 height 157
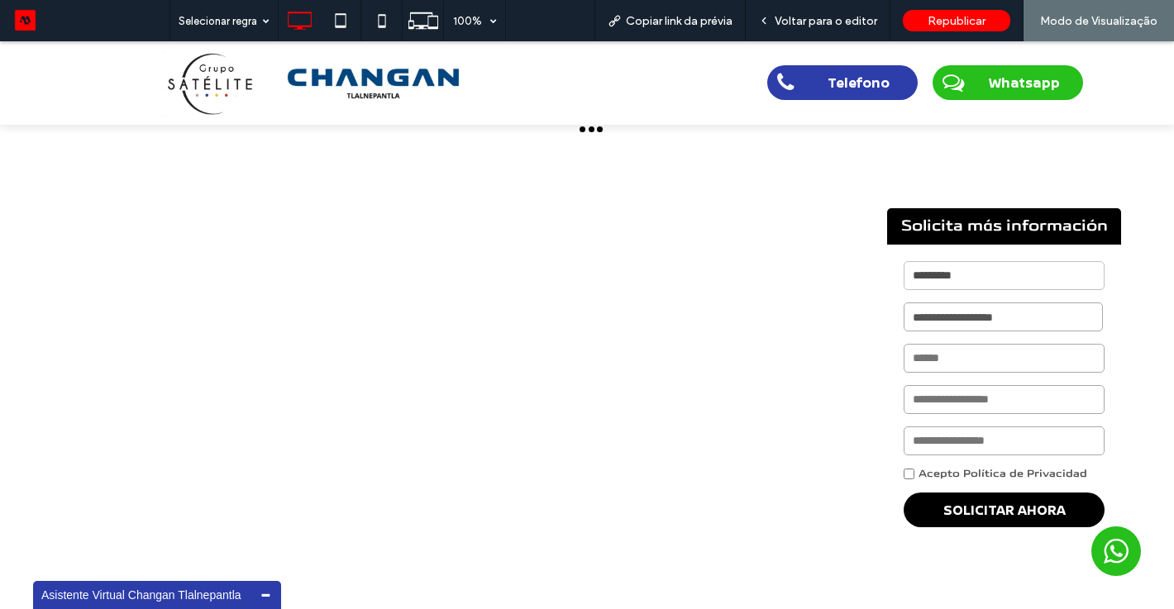
click at [689, 346] on div "**********" at bounding box center [587, 370] width 1174 height 496
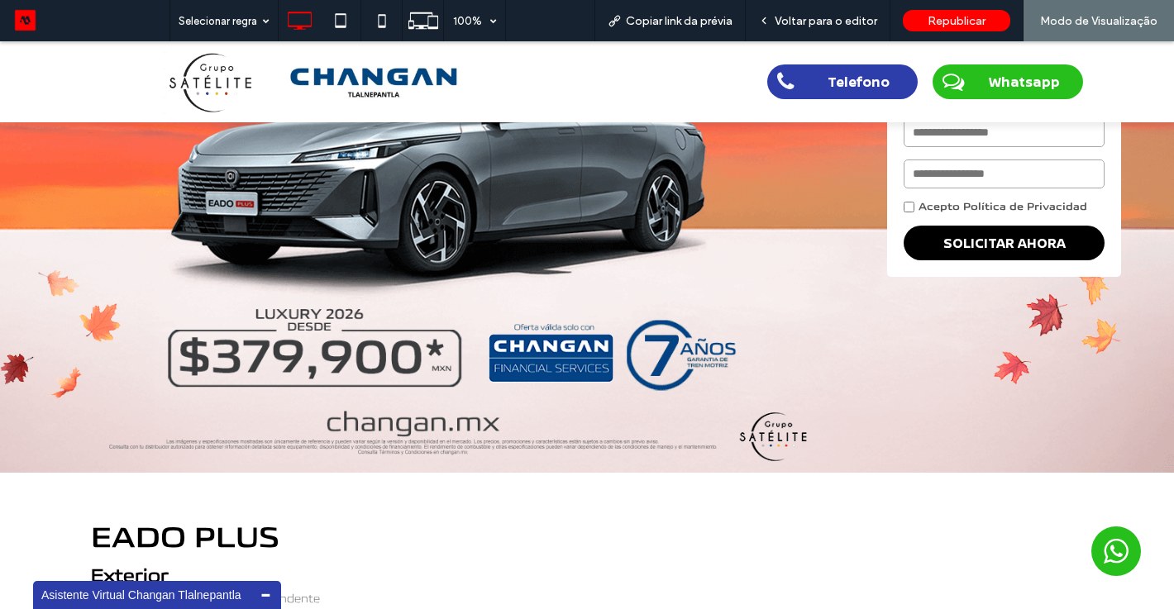
scroll to position [265, 0]
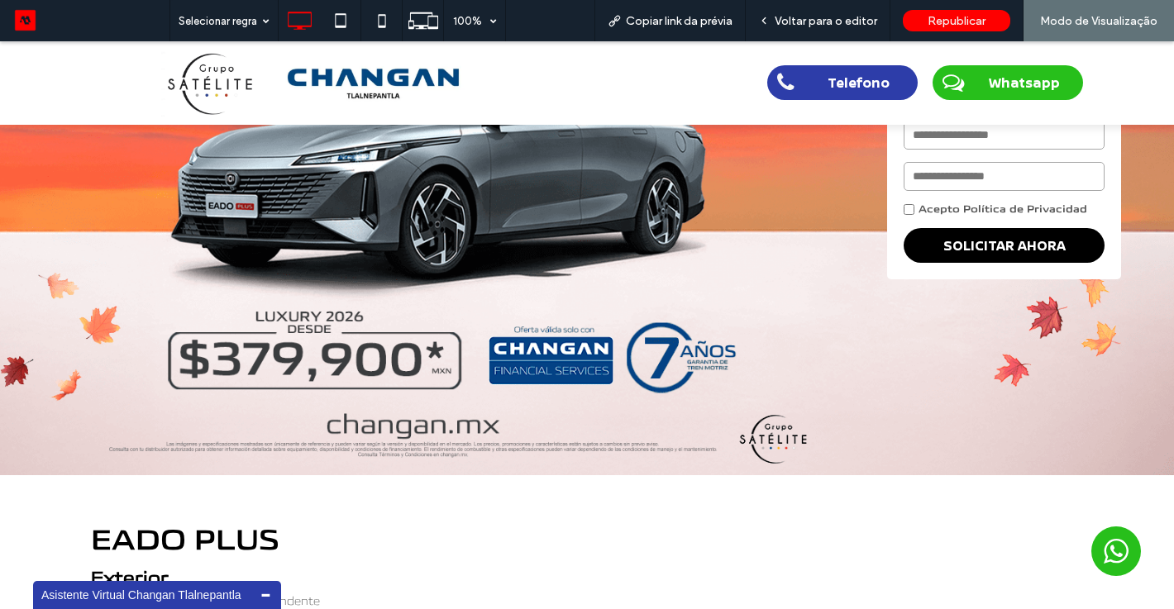
click at [446, 308] on img at bounding box center [587, 167] width 1174 height 618
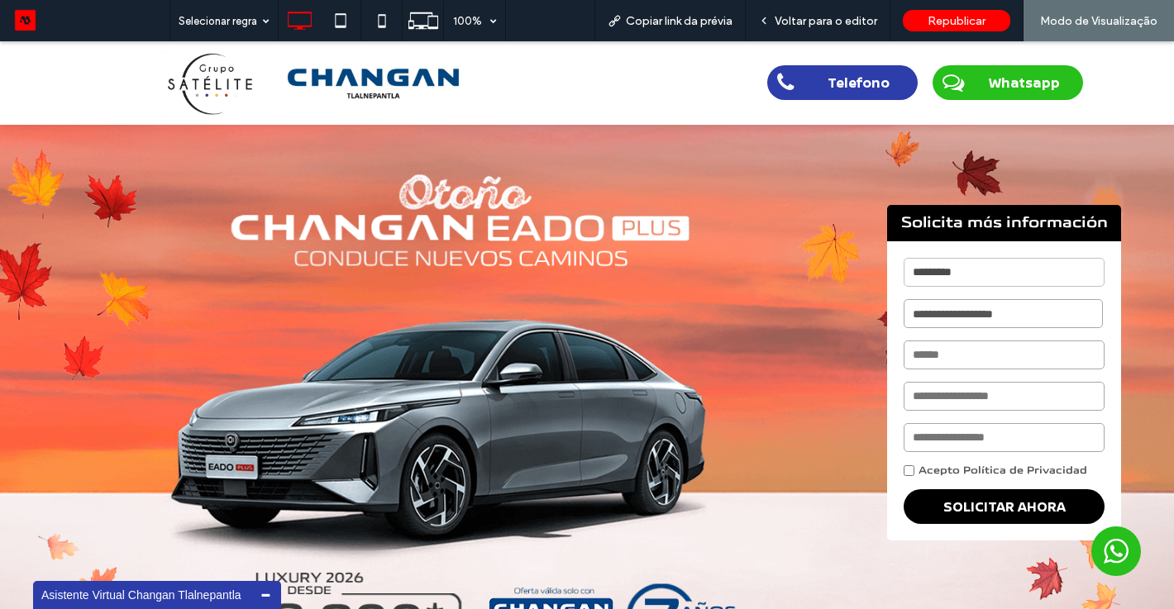
scroll to position [0, 0]
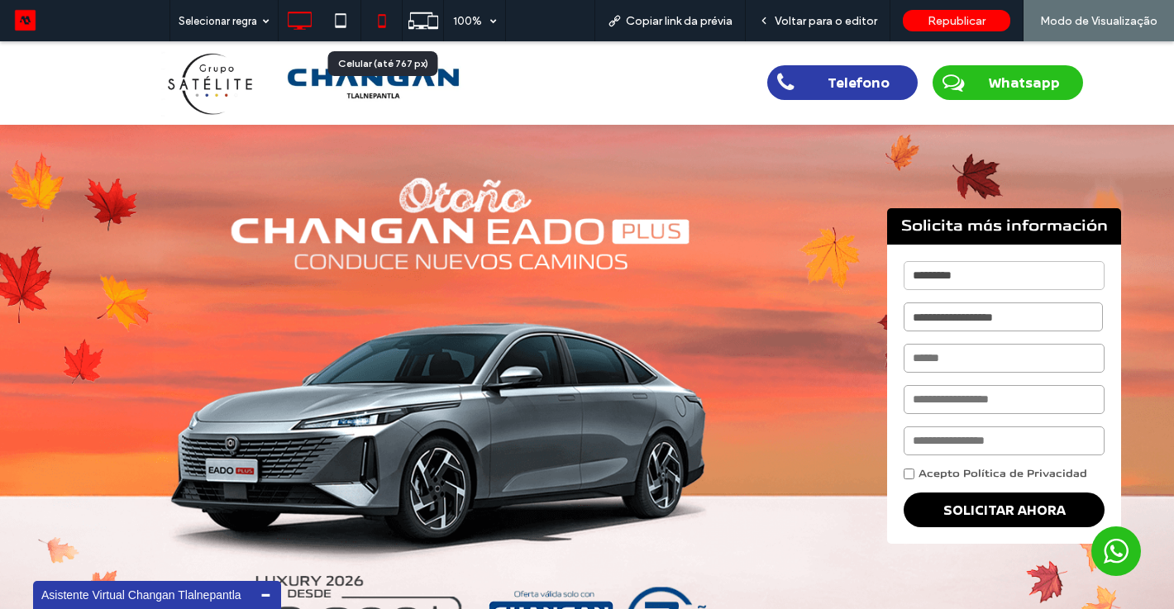
click at [379, 26] on use at bounding box center [381, 20] width 7 height 13
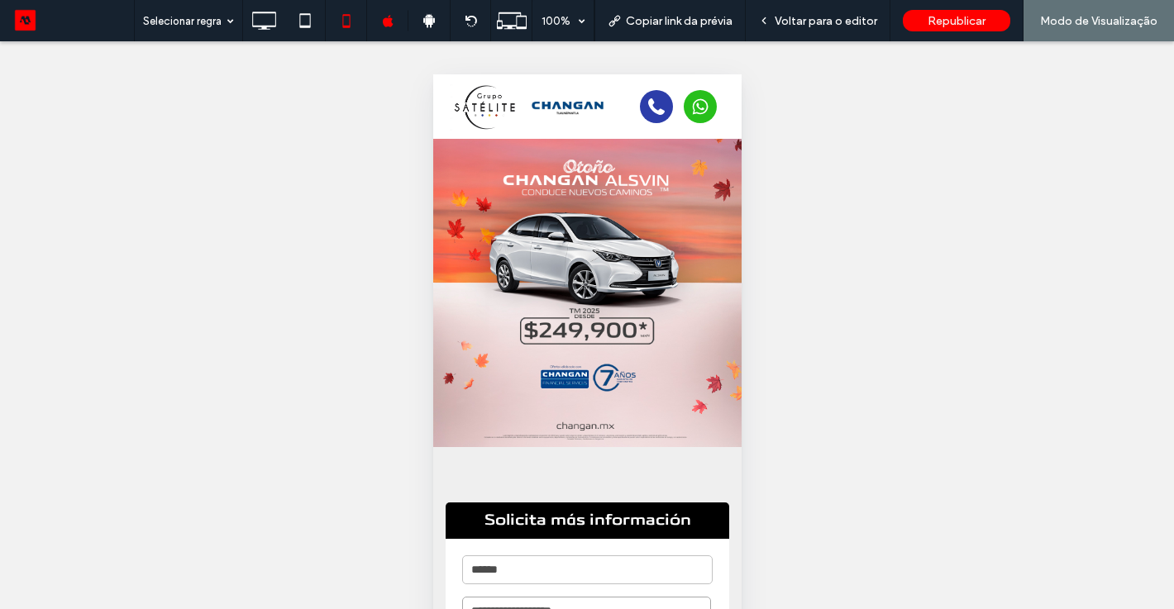
click at [457, 104] on img at bounding box center [482, 107] width 67 height 48
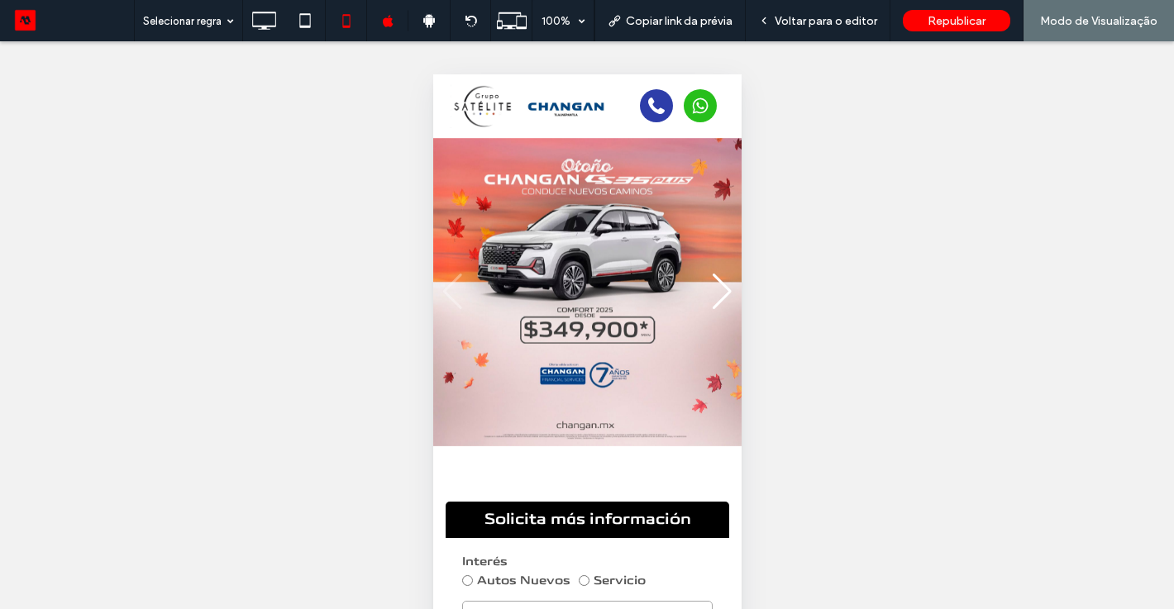
click at [467, 105] on img at bounding box center [480, 106] width 63 height 45
click at [823, 451] on div "Reexibir? Sim Reexibir? Sim Reexibir? Sim Reexibir? Sim Reexibir? Sim Reexibir?…" at bounding box center [587, 345] width 1174 height 609
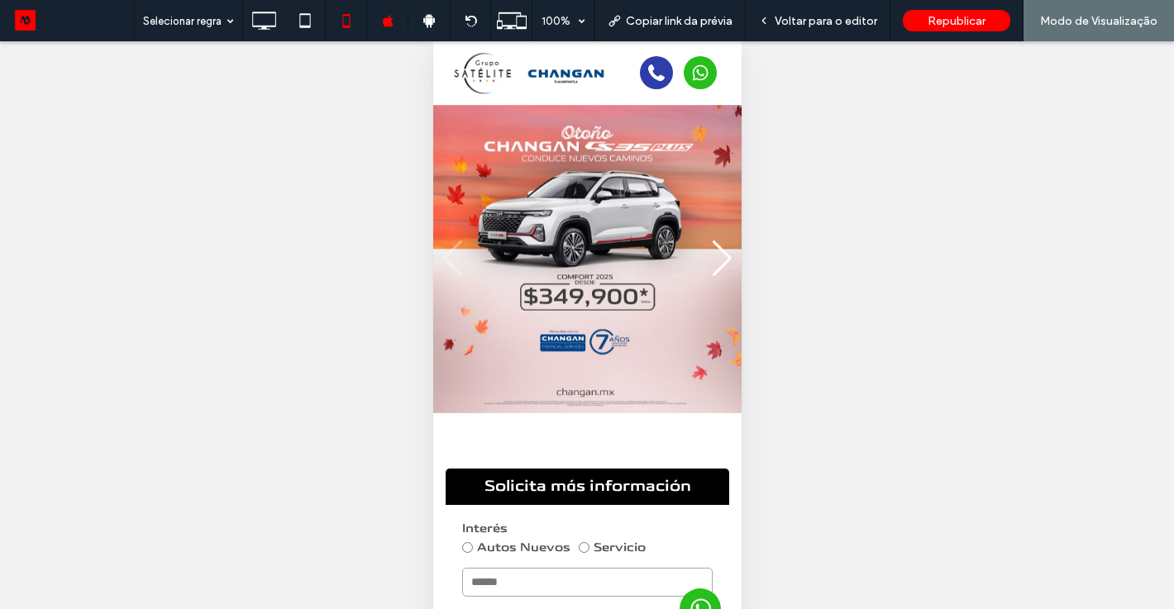
scroll to position [74, 0]
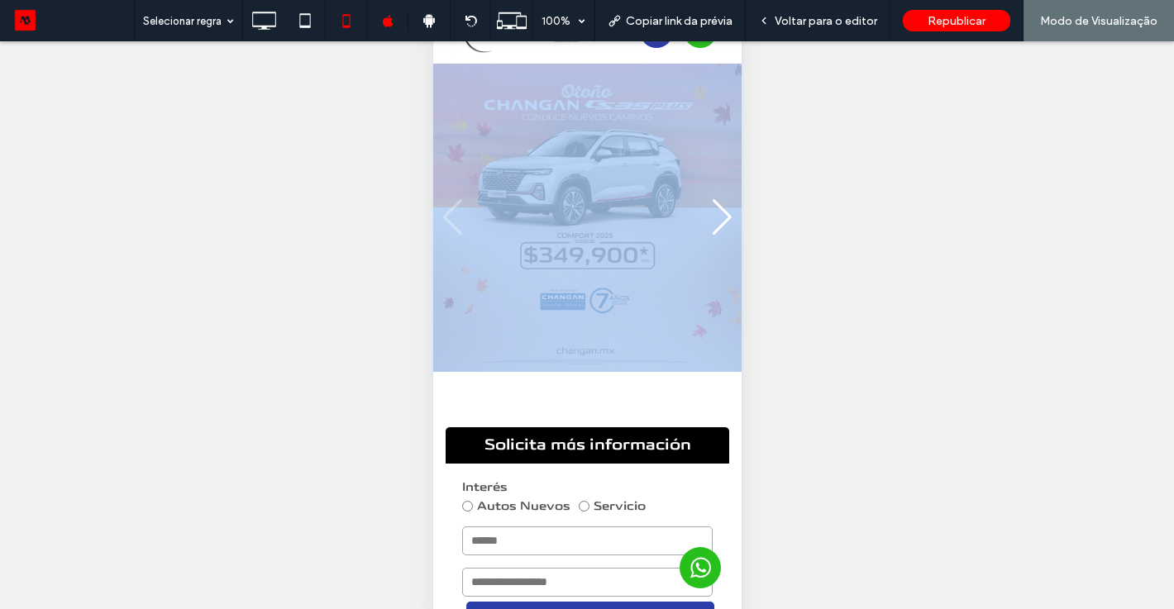
click at [690, 371] on div "**********" at bounding box center [586, 443] width 308 height 758
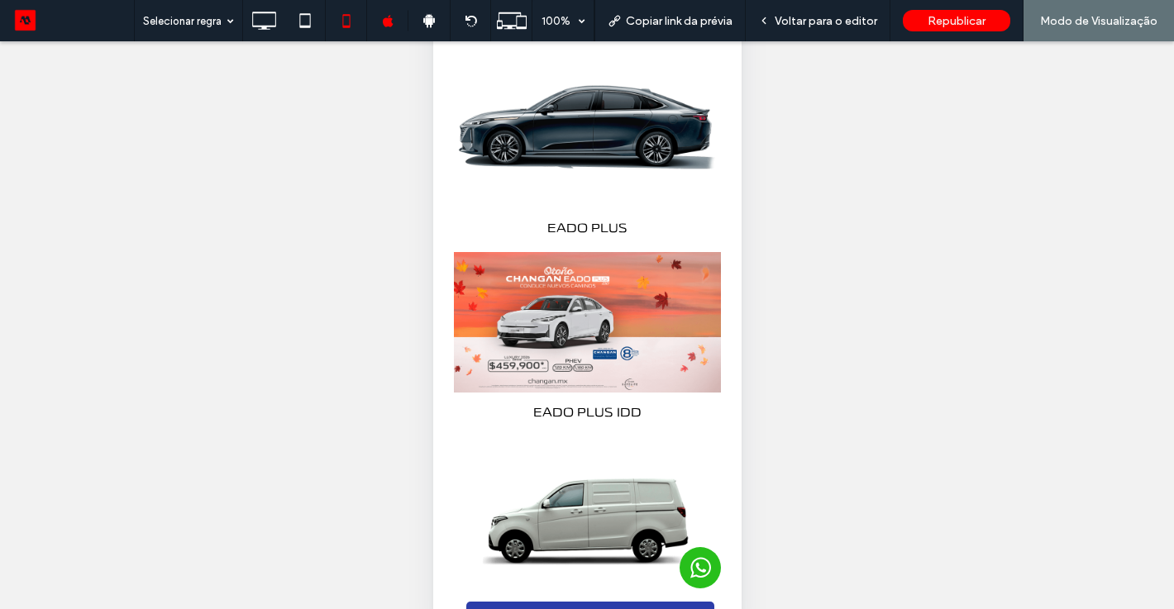
scroll to position [2892, 0]
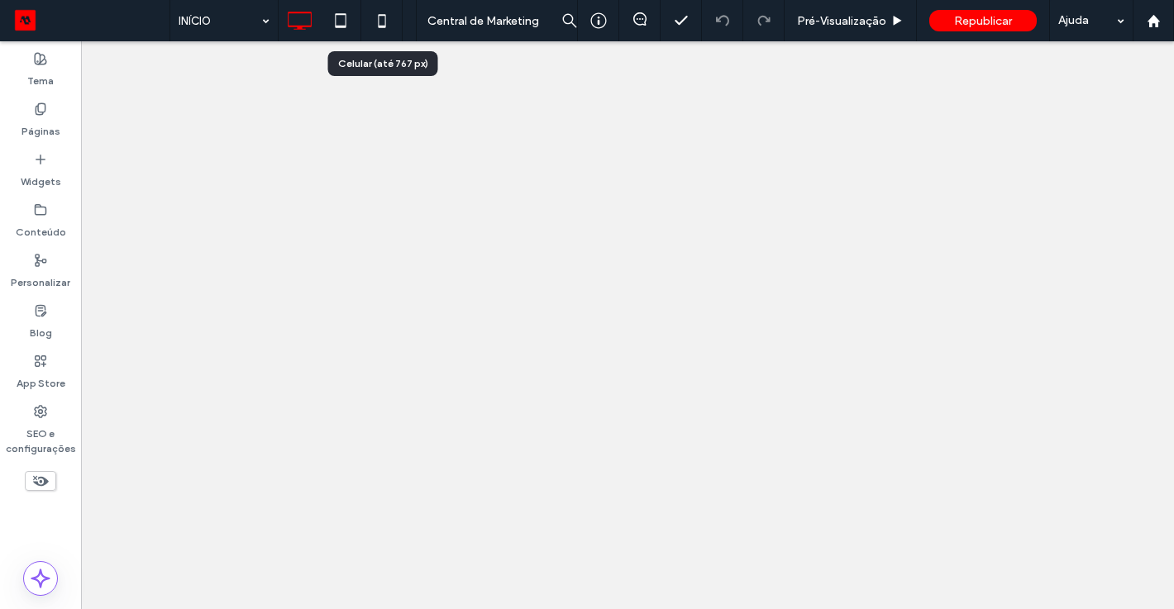
drag, startPoint x: 0, startPoint y: 0, endPoint x: 383, endPoint y: 26, distance: 383.7
click at [383, 26] on use at bounding box center [381, 20] width 7 height 13
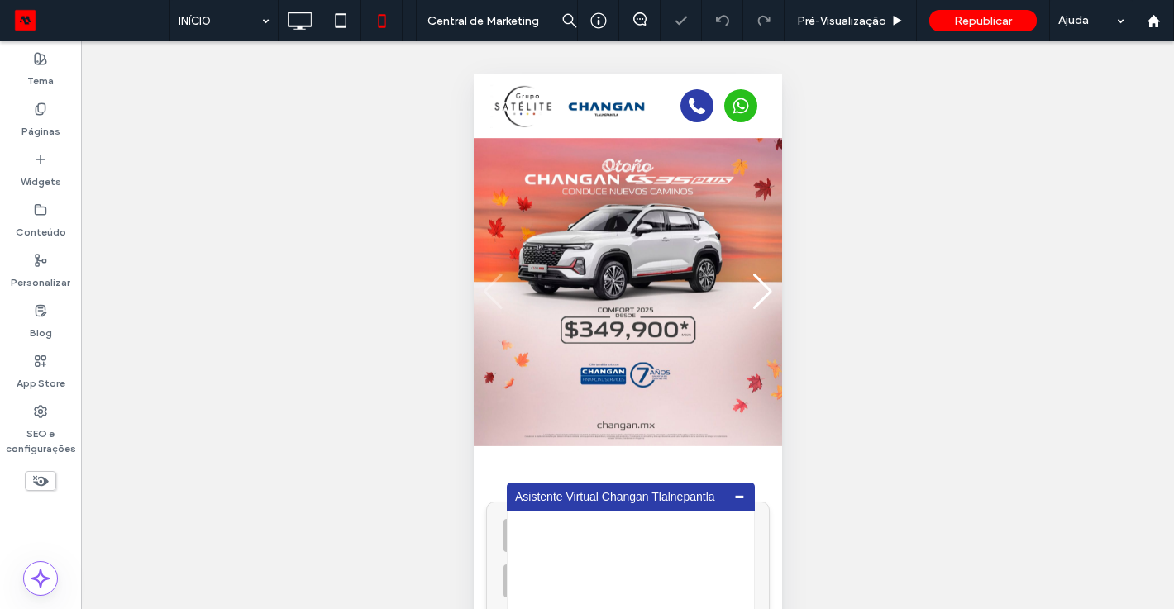
click at [961, 353] on div "Reexibir? Sim Reexibir? Sim Reexibir? Sim Reexibir? Sim Reexibir? Sim" at bounding box center [627, 345] width 1093 height 609
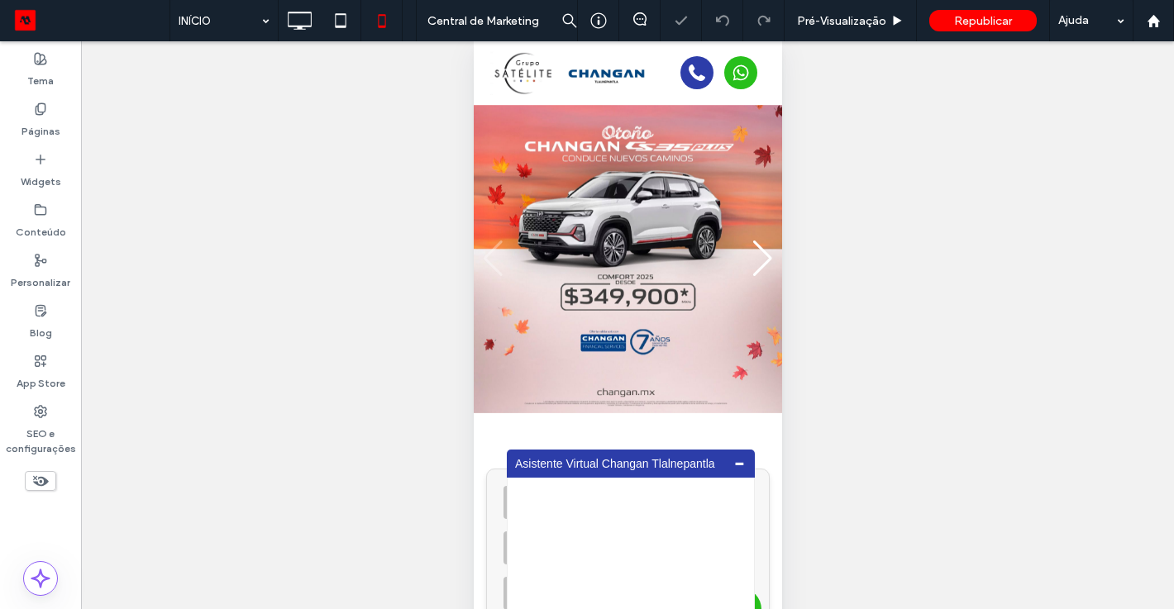
scroll to position [74, 0]
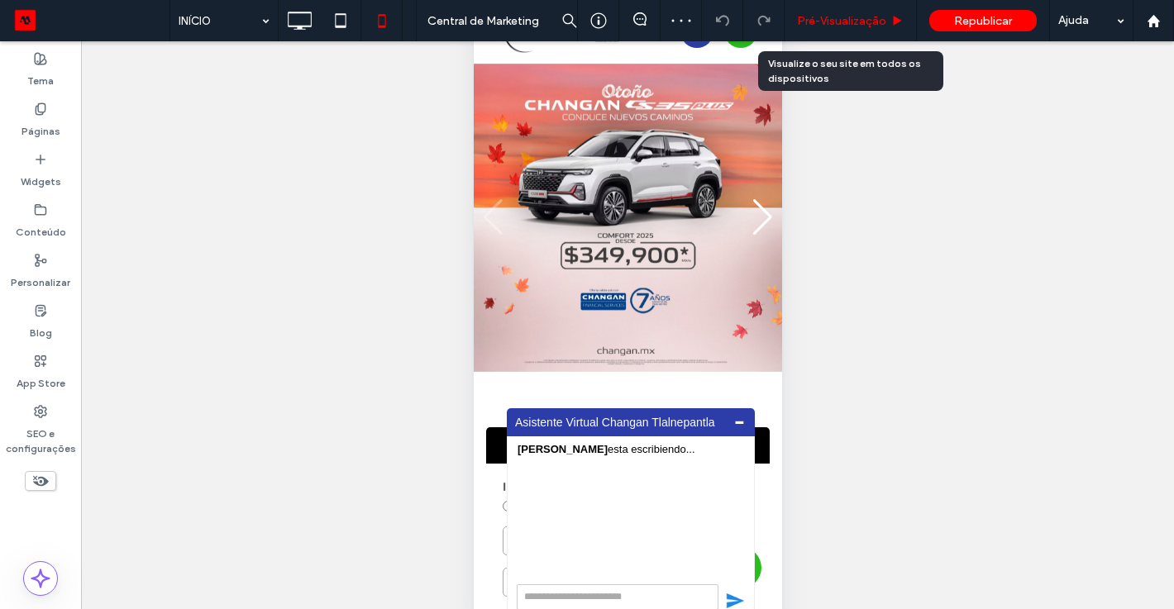
click at [843, 23] on span "Pré-Visualizaçāo" at bounding box center [841, 21] width 89 height 14
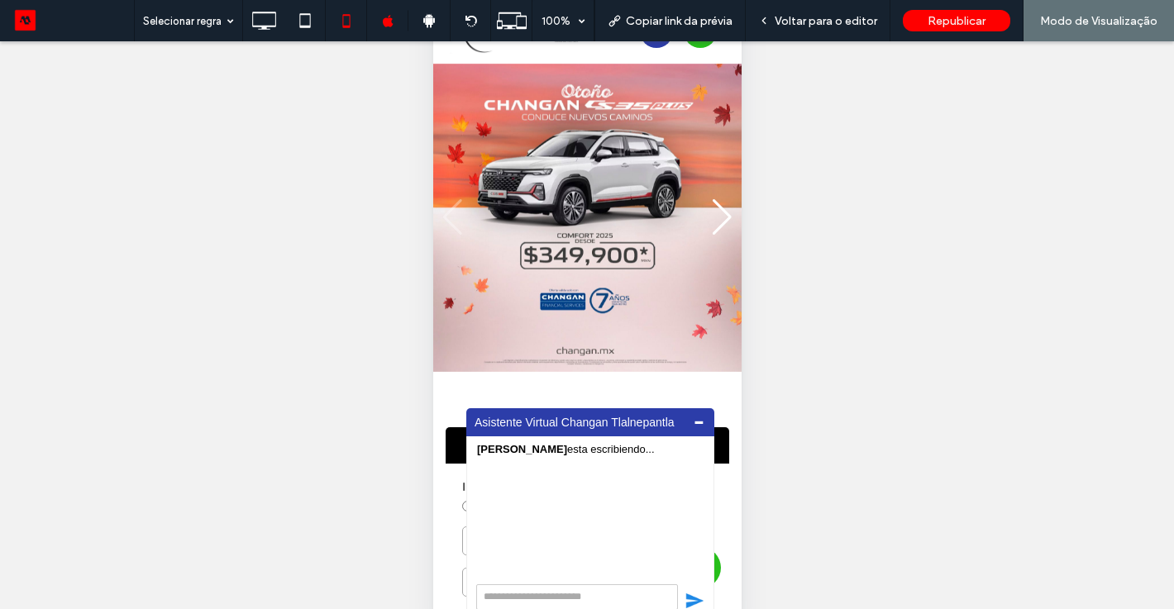
click at [736, 293] on img "1 / 7" at bounding box center [586, 218] width 308 height 308
click at [685, 290] on img "1 / 7" at bounding box center [586, 218] width 308 height 308
click at [668, 344] on img "1 / 7" at bounding box center [586, 218] width 308 height 308
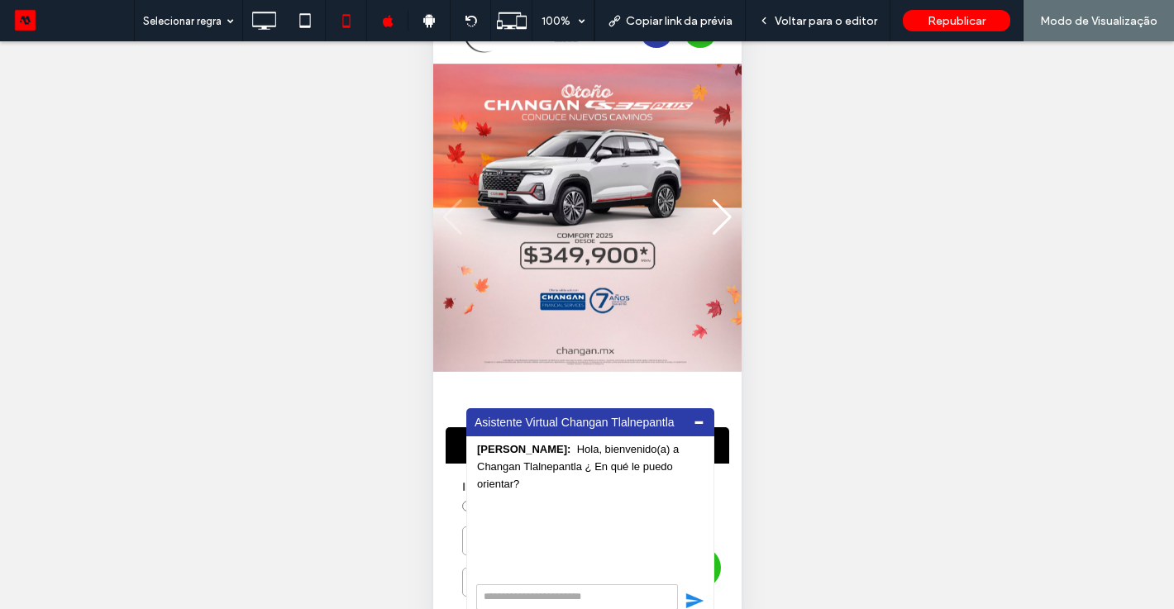
click at [848, 117] on div "Reexibir? Sim Reexibir? Sim Reexibir? Sim Reexibir? Sim Reexibir? Sim Reexibir?…" at bounding box center [587, 345] width 1174 height 609
click at [666, 34] on div "Copiar link da prévia" at bounding box center [670, 20] width 151 height 41
click at [259, 23] on icon at bounding box center [263, 20] width 33 height 33
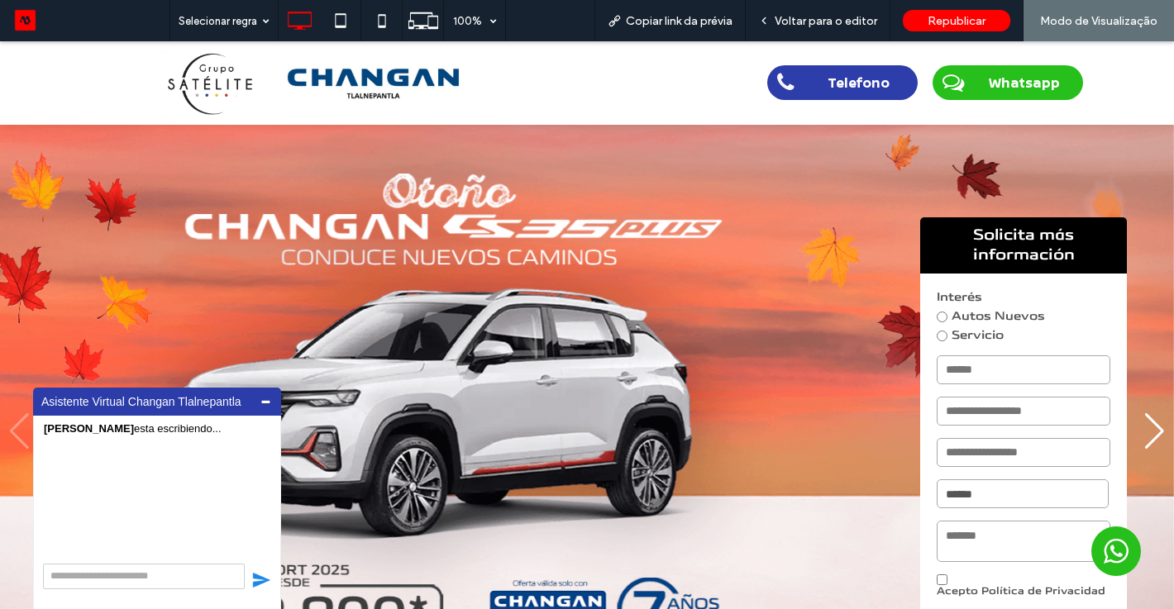
click at [510, 215] on img "1 / 7" at bounding box center [587, 431] width 1174 height 618
click at [533, 217] on img "1 / 7" at bounding box center [587, 431] width 1174 height 618
click at [813, 8] on div "Voltar para o editor" at bounding box center [818, 20] width 145 height 41
click at [820, 21] on span "Voltar para o editor" at bounding box center [826, 21] width 103 height 14
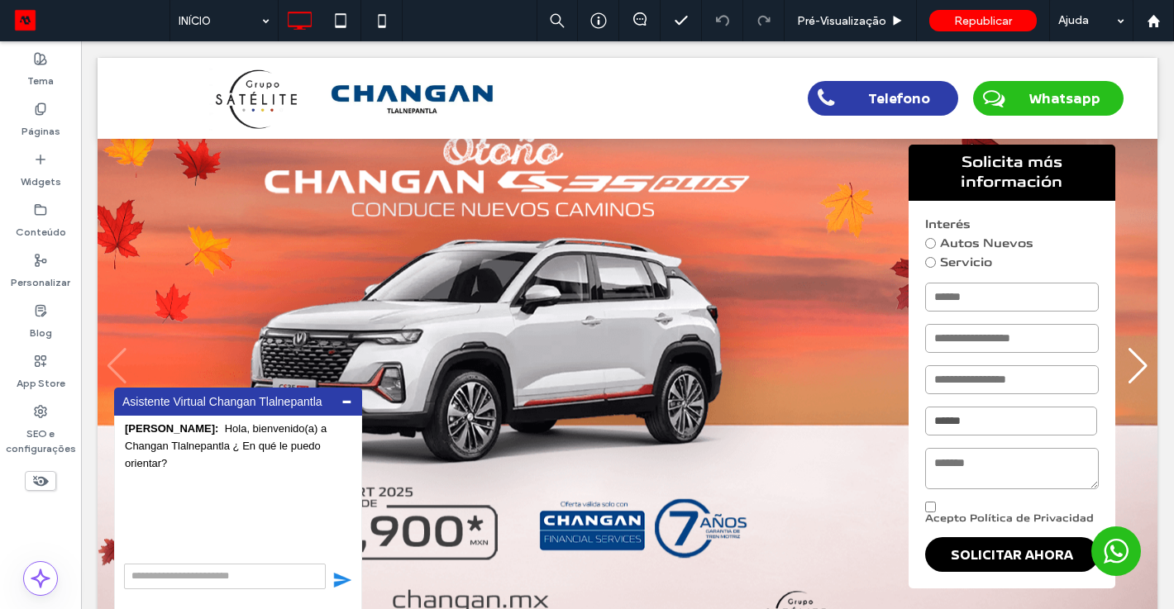
scroll to position [99, 0]
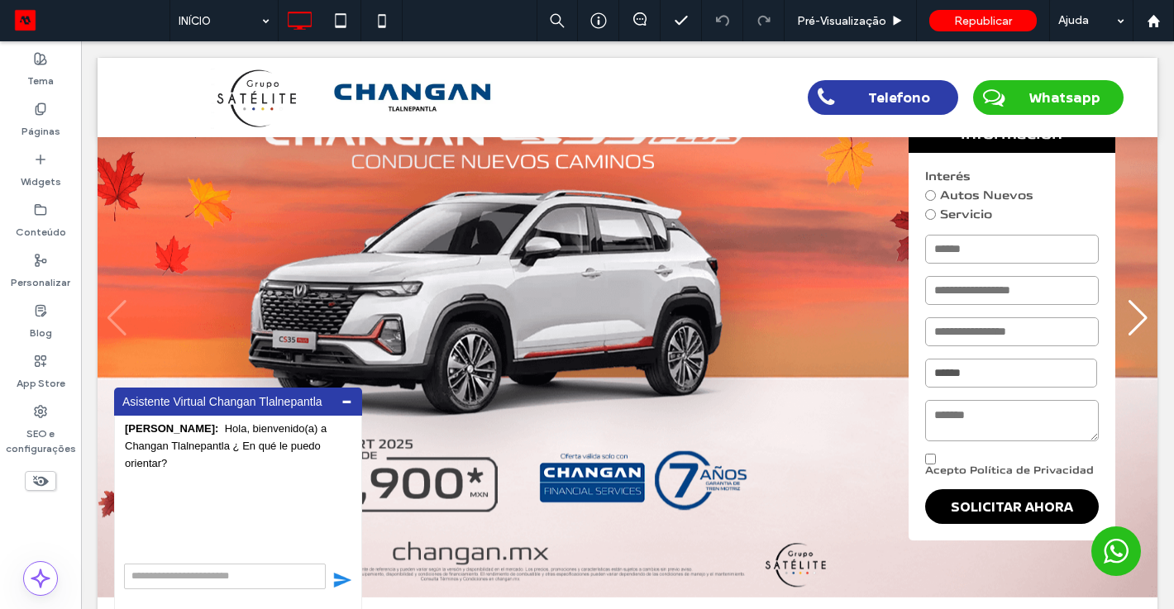
drag, startPoint x: 1159, startPoint y: 220, endPoint x: 1159, endPoint y: 244, distance: 24.0
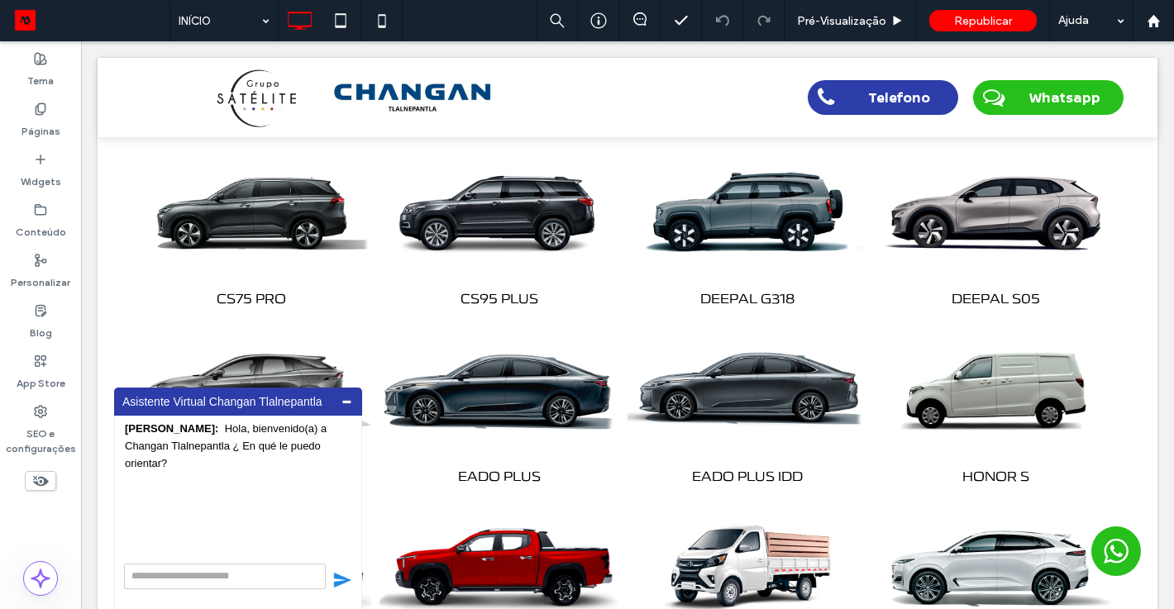
scroll to position [864, 0]
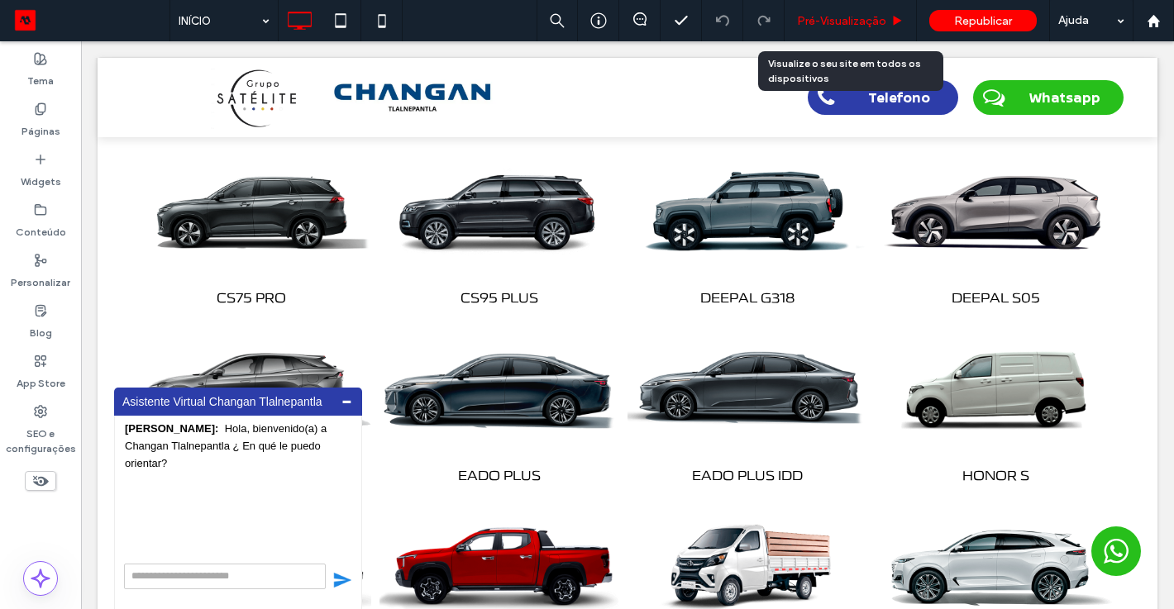
click at [821, 15] on span "Pré-Visualizaçāo" at bounding box center [841, 21] width 89 height 14
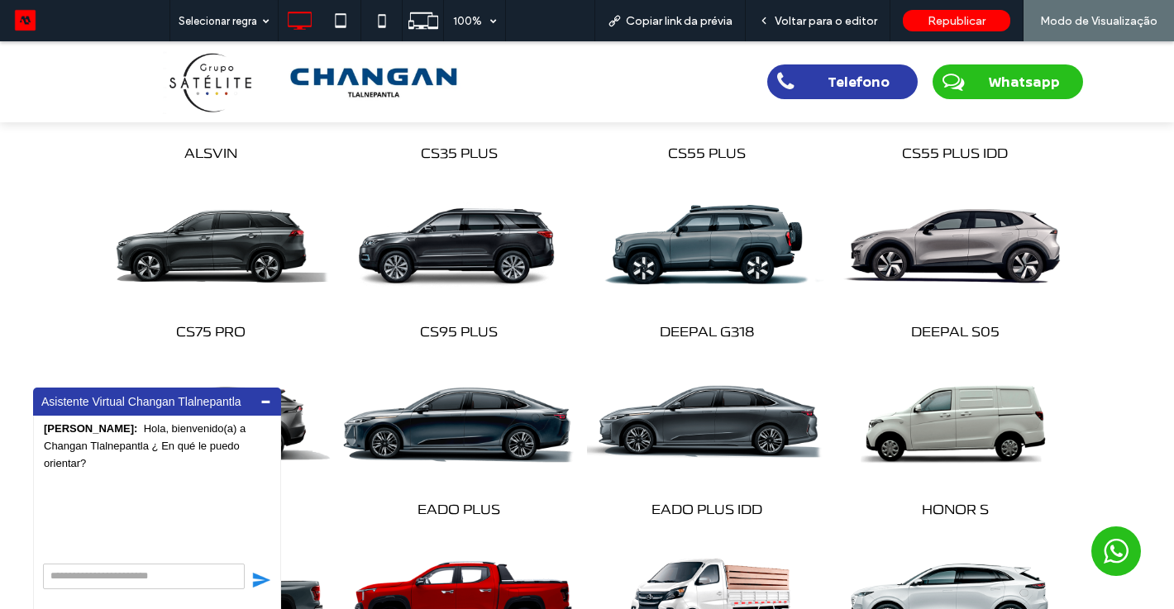
scroll to position [924, 0]
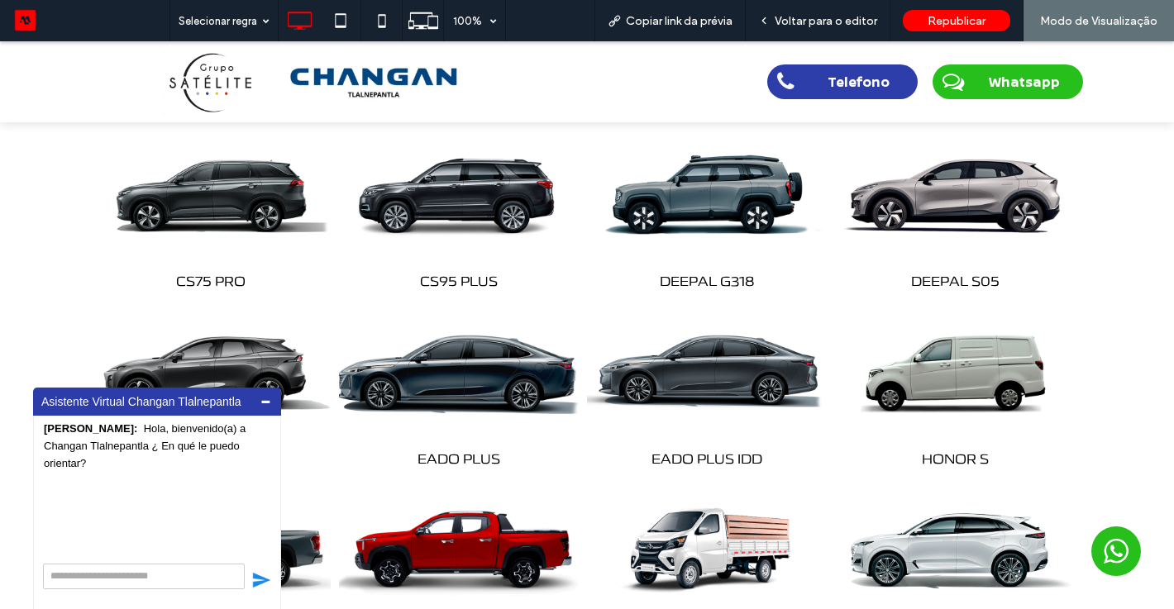
drag, startPoint x: 458, startPoint y: 380, endPoint x: 458, endPoint y: 421, distance: 40.5
click at [458, 380] on img at bounding box center [459, 372] width 252 height 157
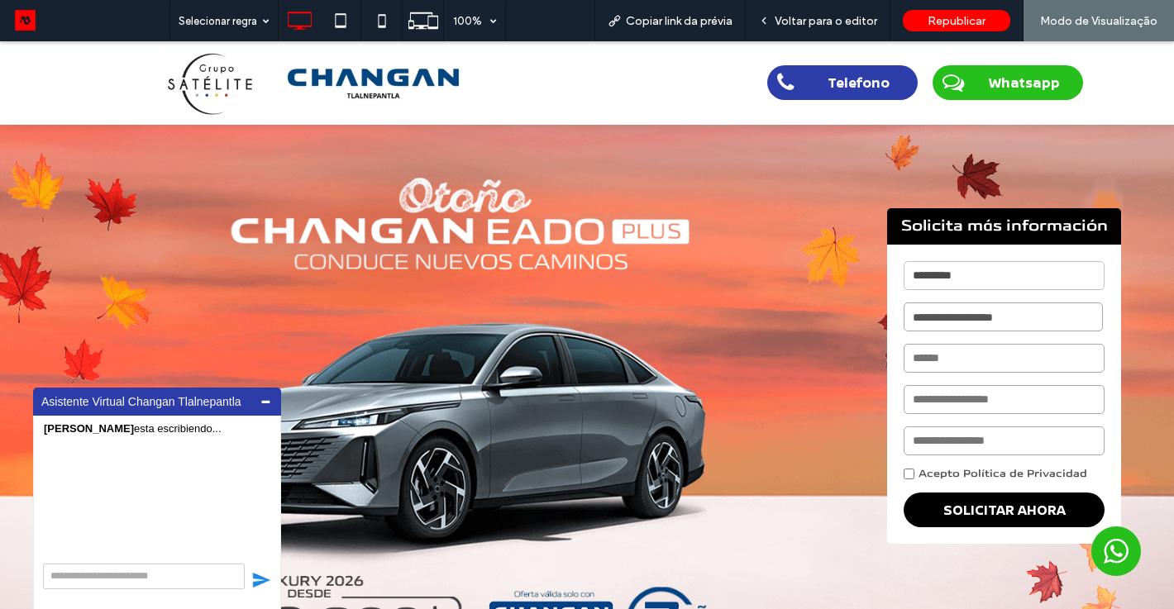
click at [513, 363] on img at bounding box center [587, 431] width 1174 height 618
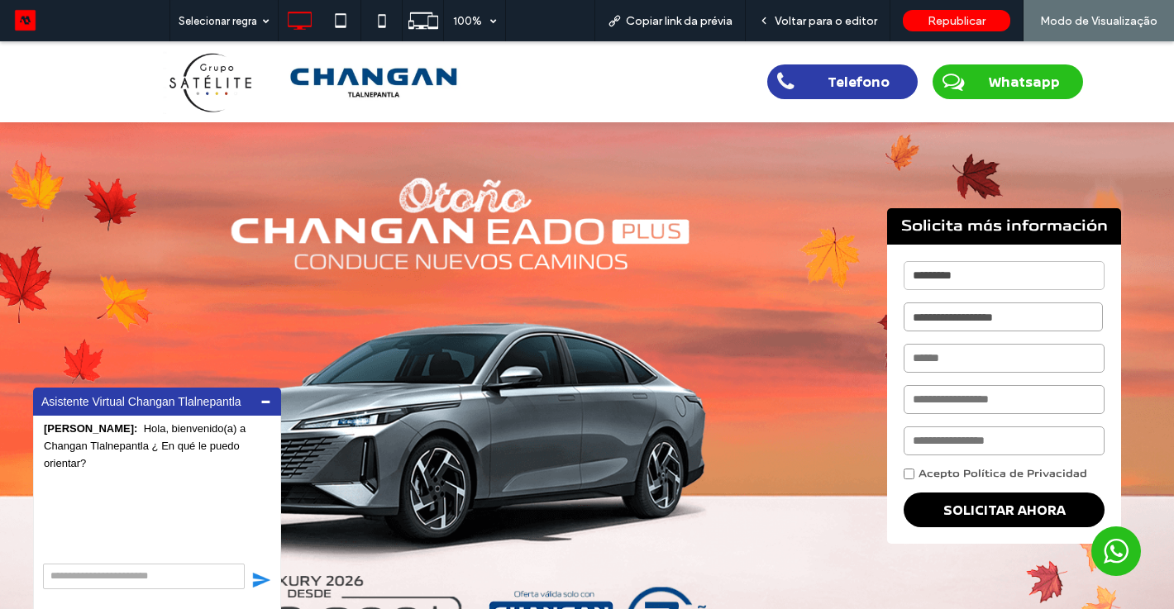
scroll to position [552, 0]
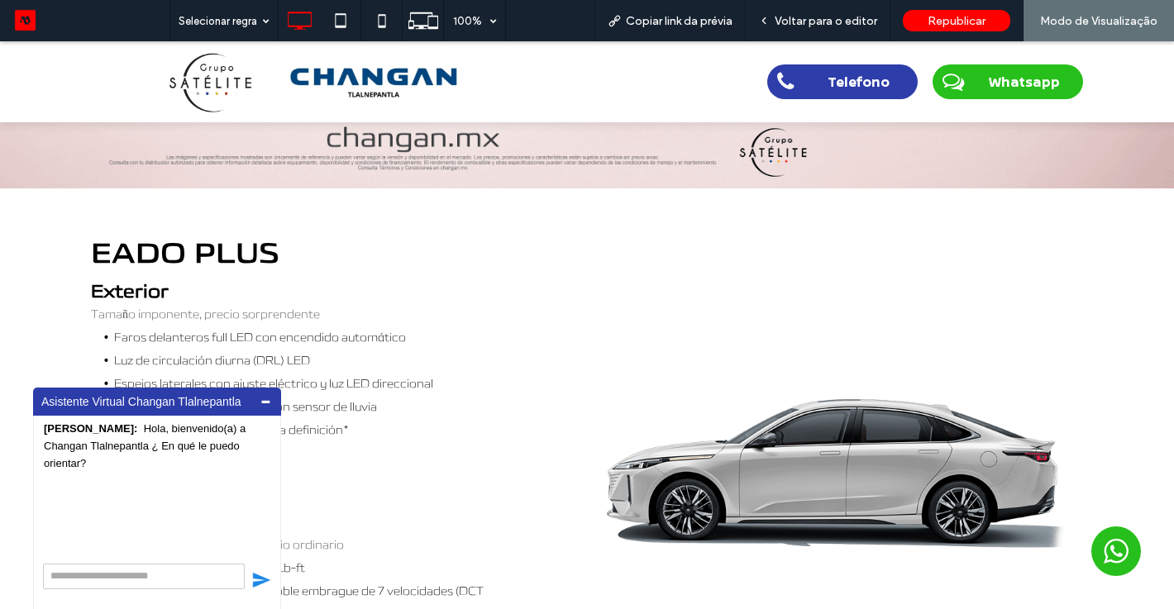
click at [622, 330] on img at bounding box center [835, 476] width 496 height 310
click at [512, 316] on p "Tamaño imponente, precio sorprendente" at bounding box center [302, 314] width 423 height 23
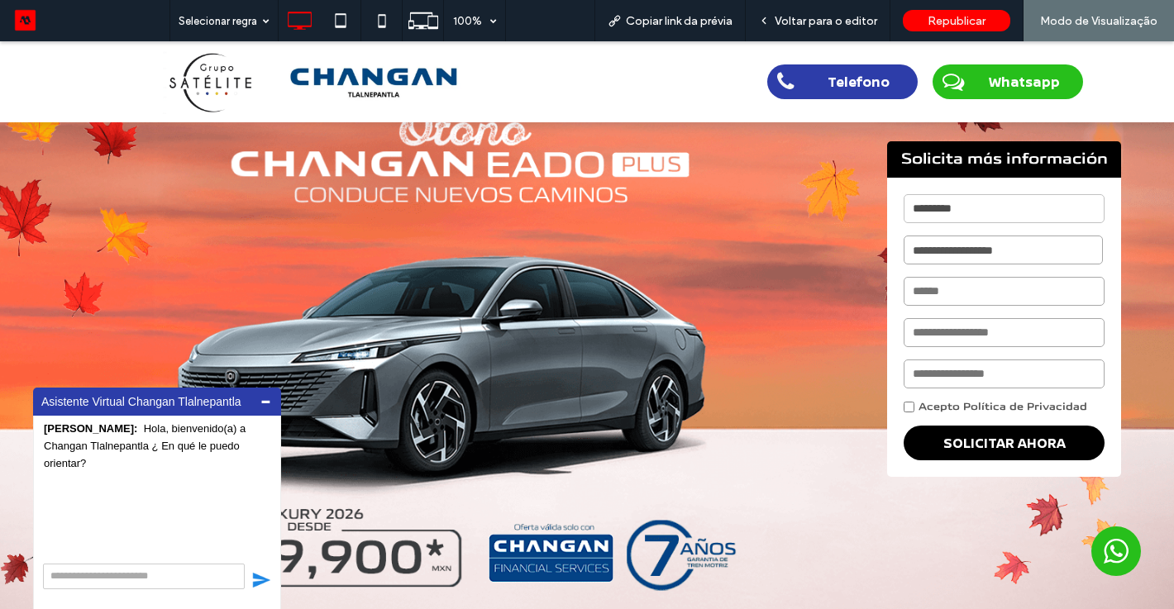
scroll to position [55, 0]
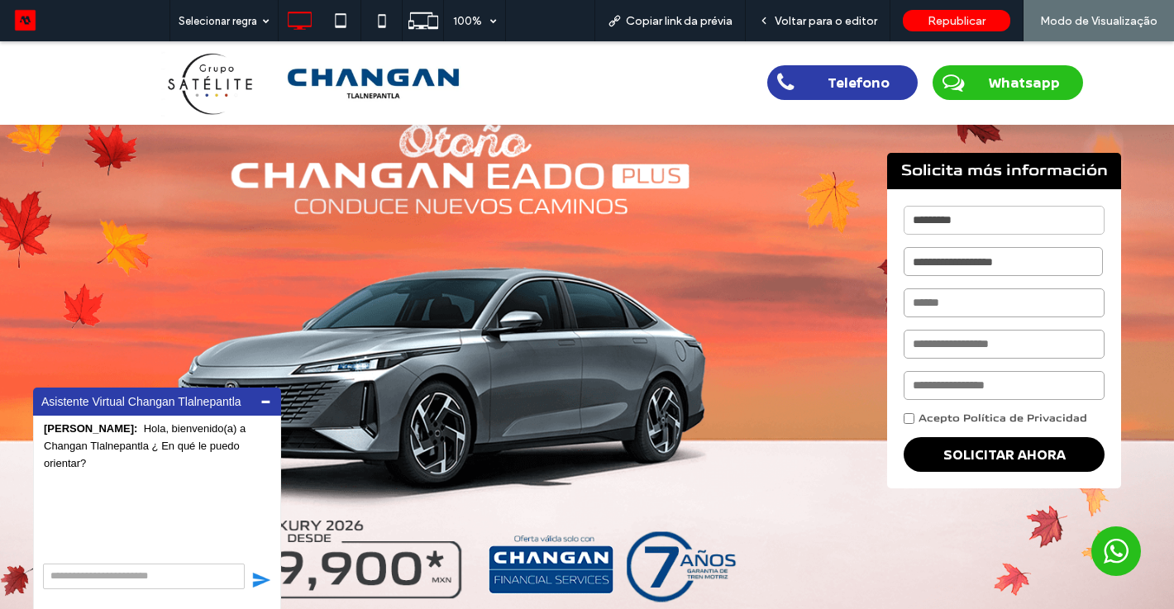
click at [218, 86] on img at bounding box center [207, 83] width 93 height 67
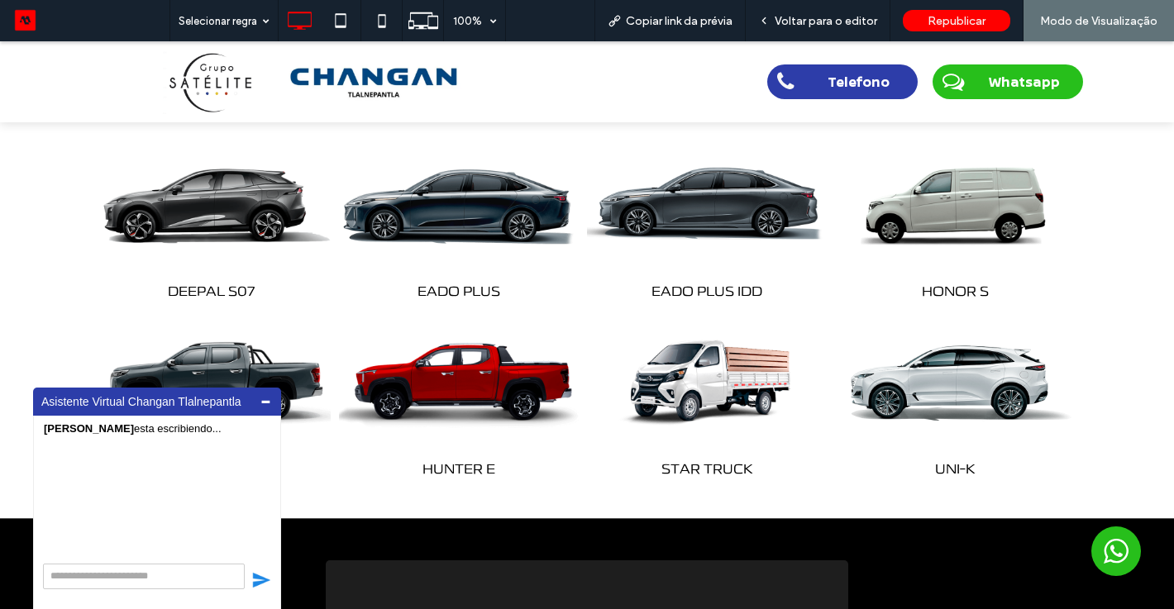
scroll to position [1125, 0]
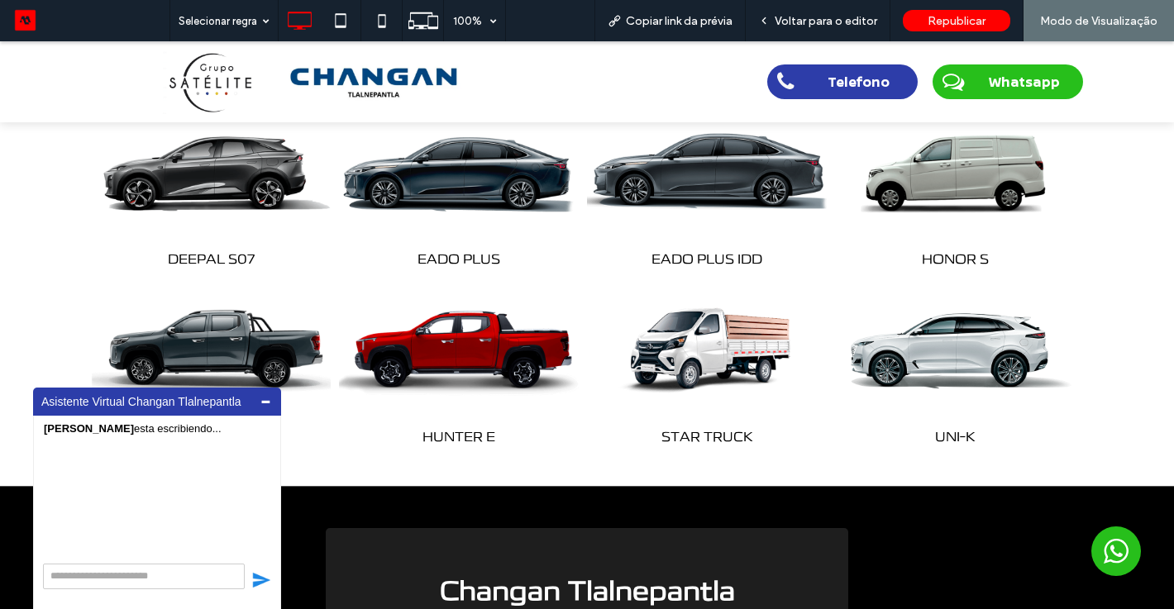
drag, startPoint x: 666, startPoint y: 150, endPoint x: 666, endPoint y: 192, distance: 42.2
click at [666, 150] on img at bounding box center [707, 171] width 252 height 157
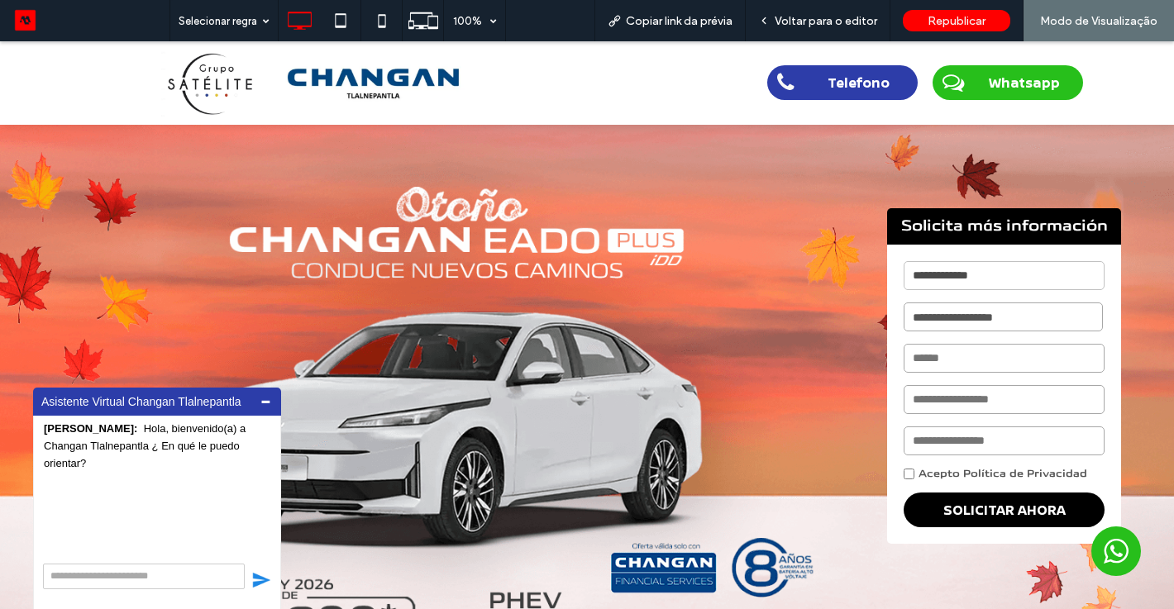
click at [766, 423] on img at bounding box center [587, 431] width 1174 height 618
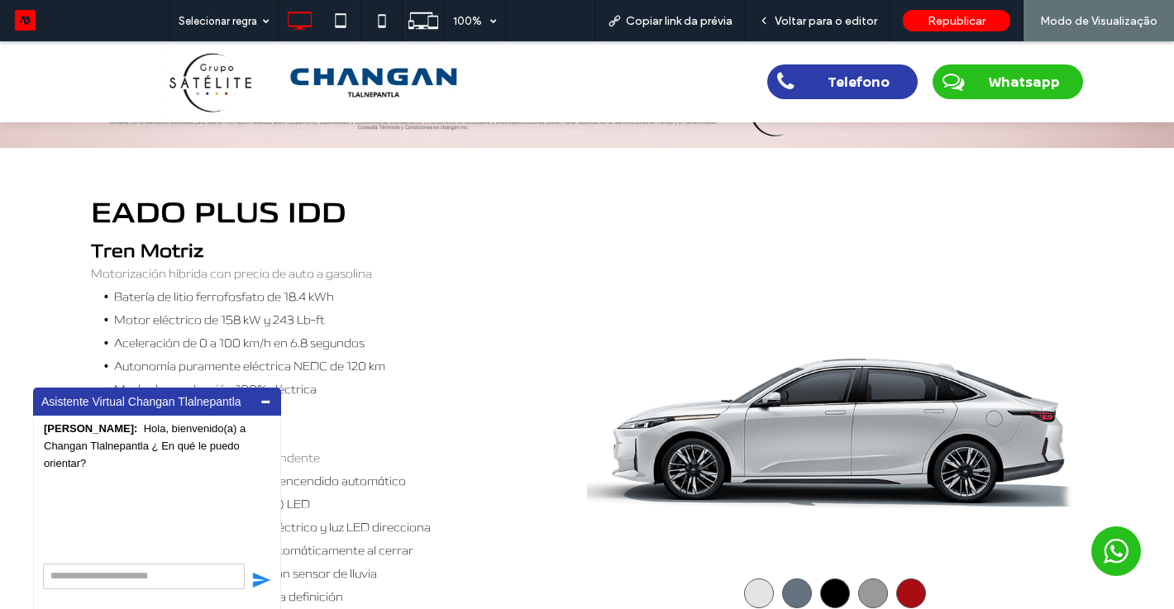
scroll to position [562, 0]
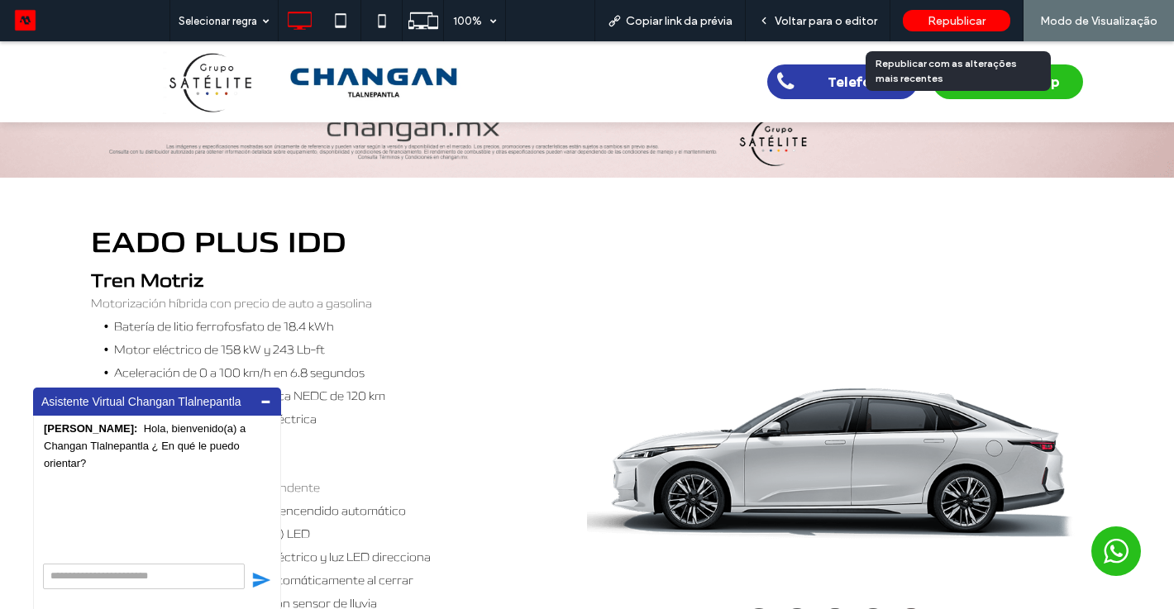
click at [978, 11] on div "Republicar" at bounding box center [956, 20] width 107 height 21
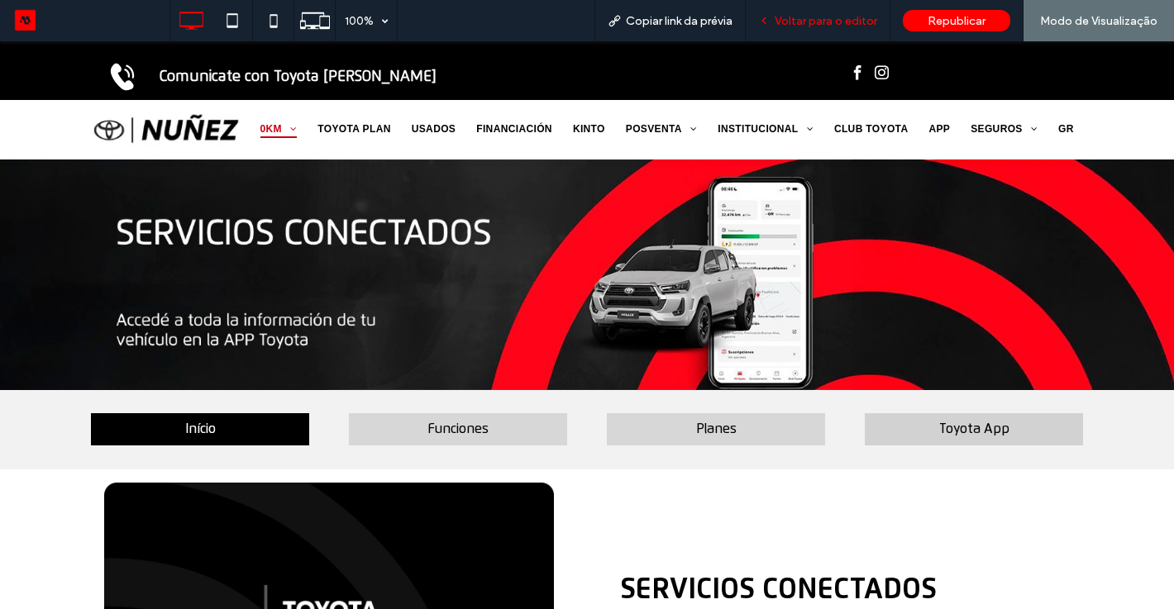
click at [795, 31] on div "Voltar para o editor" at bounding box center [818, 20] width 145 height 41
click at [835, 27] on div "Voltar para o editor" at bounding box center [818, 20] width 145 height 41
click at [823, 21] on span "Voltar para o editor" at bounding box center [826, 21] width 103 height 14
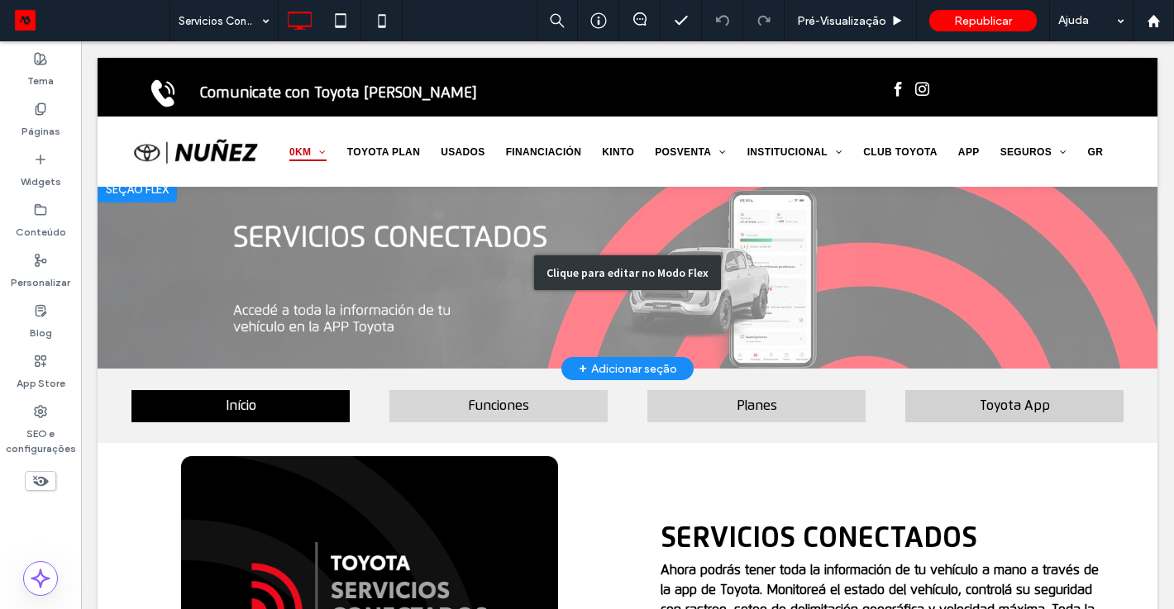
click at [682, 232] on div "Clique para editar no Modo Flex" at bounding box center [628, 272] width 1060 height 193
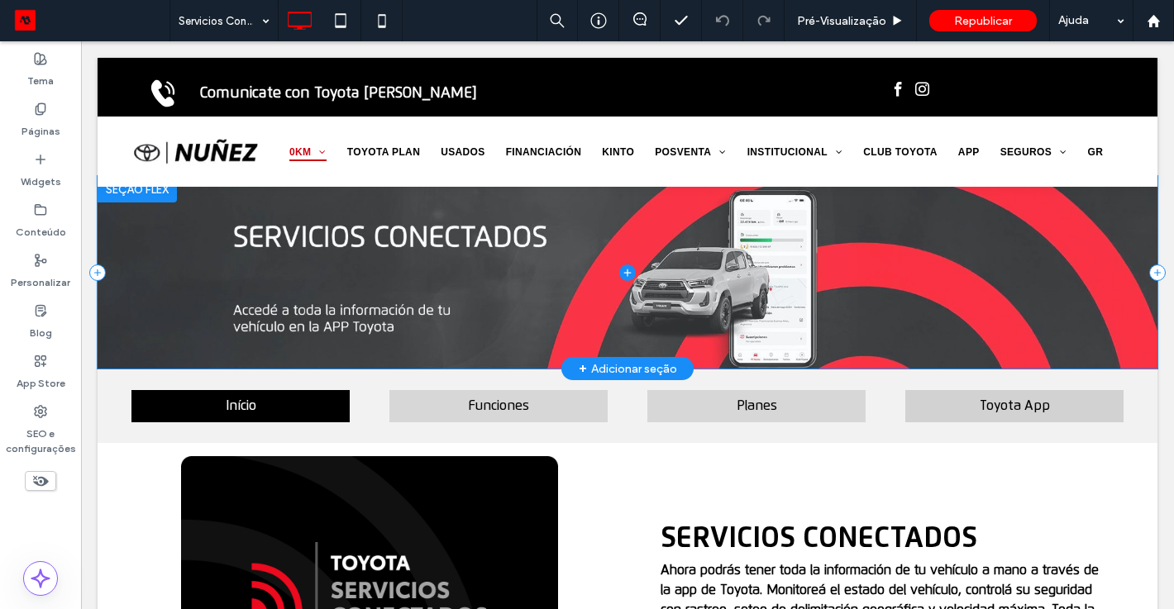
click at [682, 232] on span at bounding box center [628, 272] width 1060 height 193
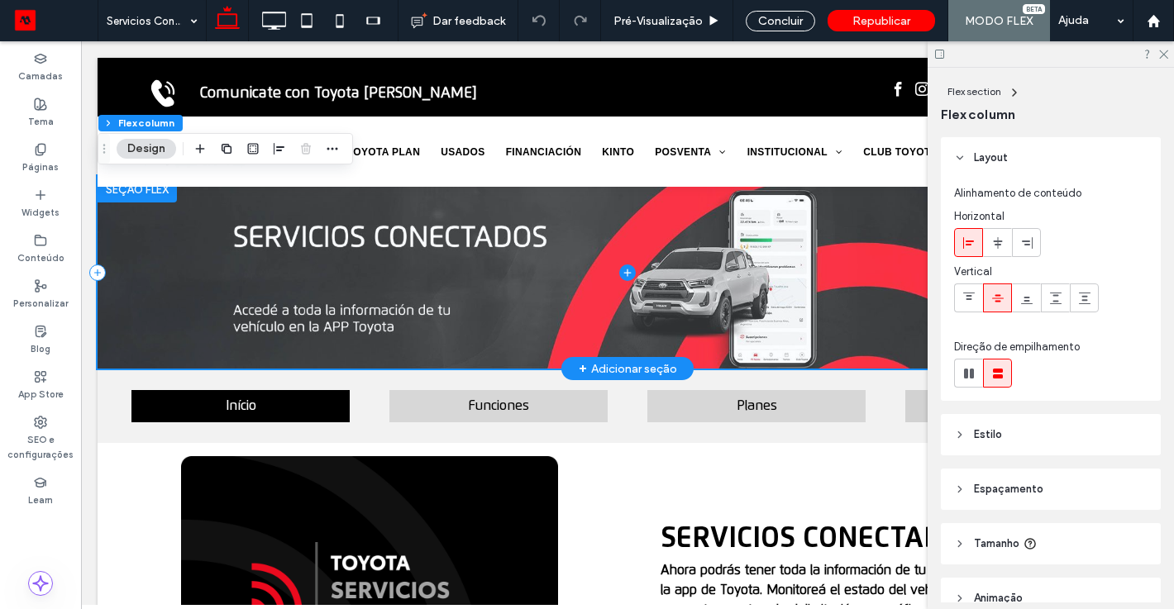
click at [682, 232] on span at bounding box center [628, 272] width 1060 height 193
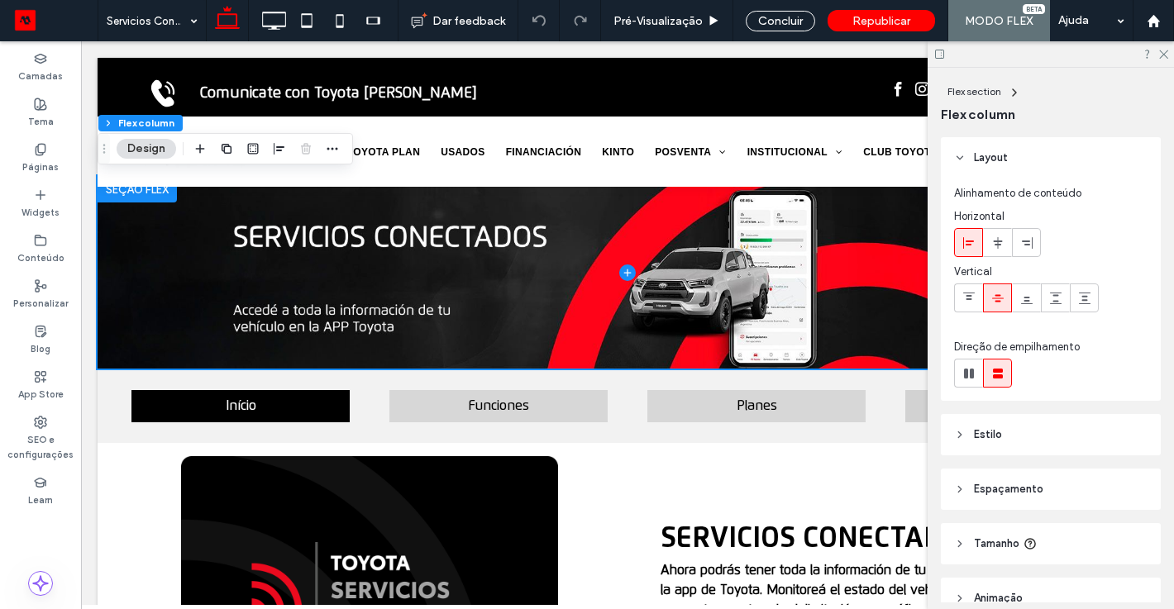
click at [145, 150] on button "Design" at bounding box center [147, 149] width 60 height 20
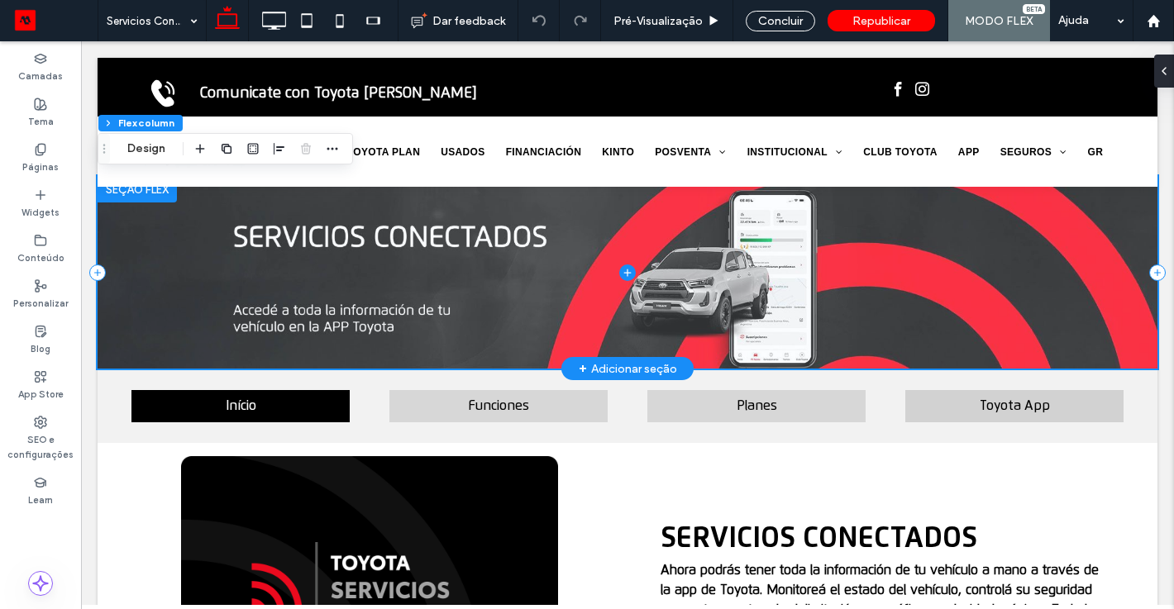
click at [316, 303] on span at bounding box center [628, 272] width 1060 height 193
click at [711, 304] on span at bounding box center [628, 272] width 1060 height 193
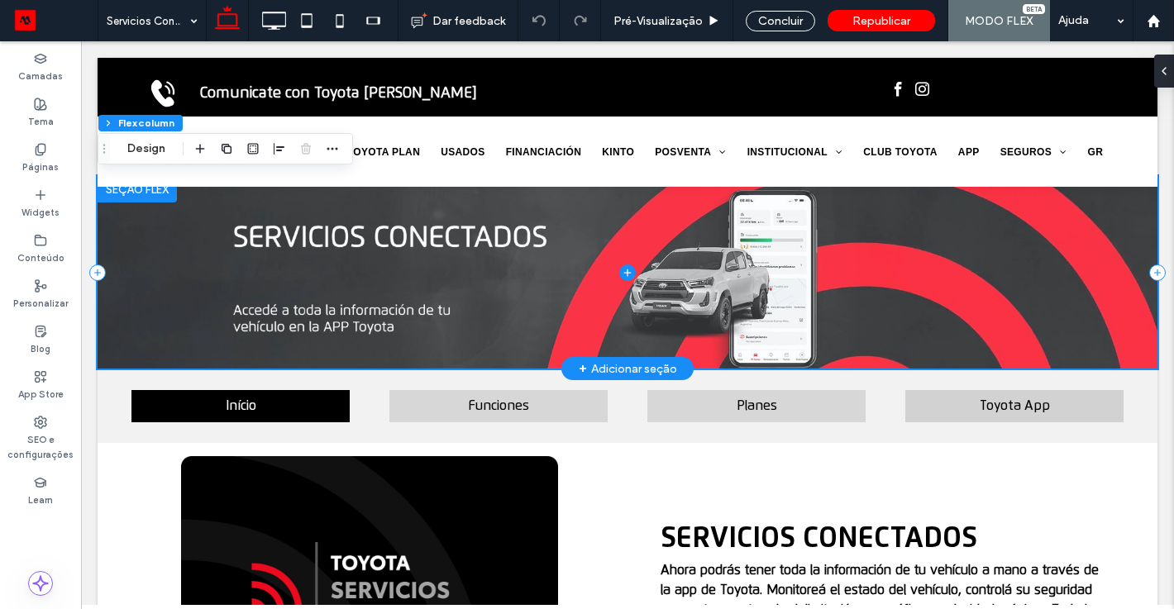
click at [712, 303] on span at bounding box center [628, 272] width 1060 height 193
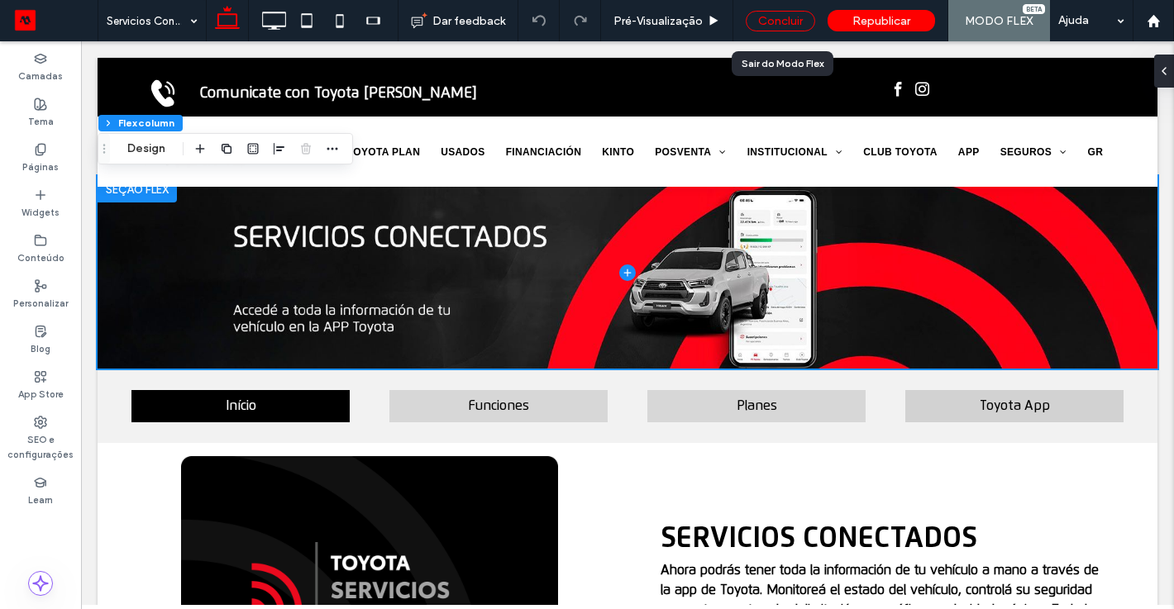
click at [774, 26] on div "Concluir" at bounding box center [780, 21] width 69 height 21
